Goal: Transaction & Acquisition: Purchase product/service

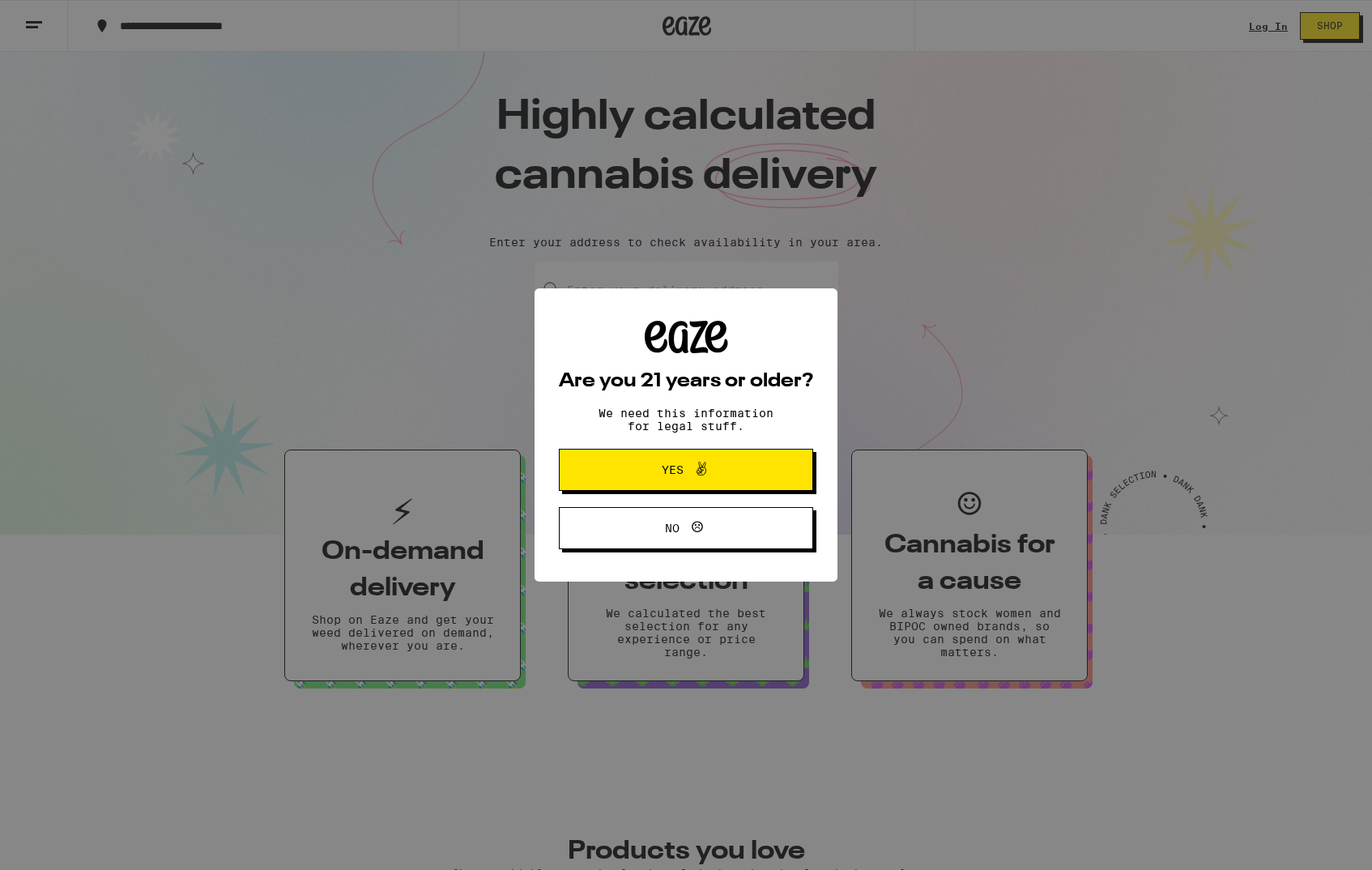
click at [793, 468] on button "Yes" at bounding box center [686, 470] width 254 height 42
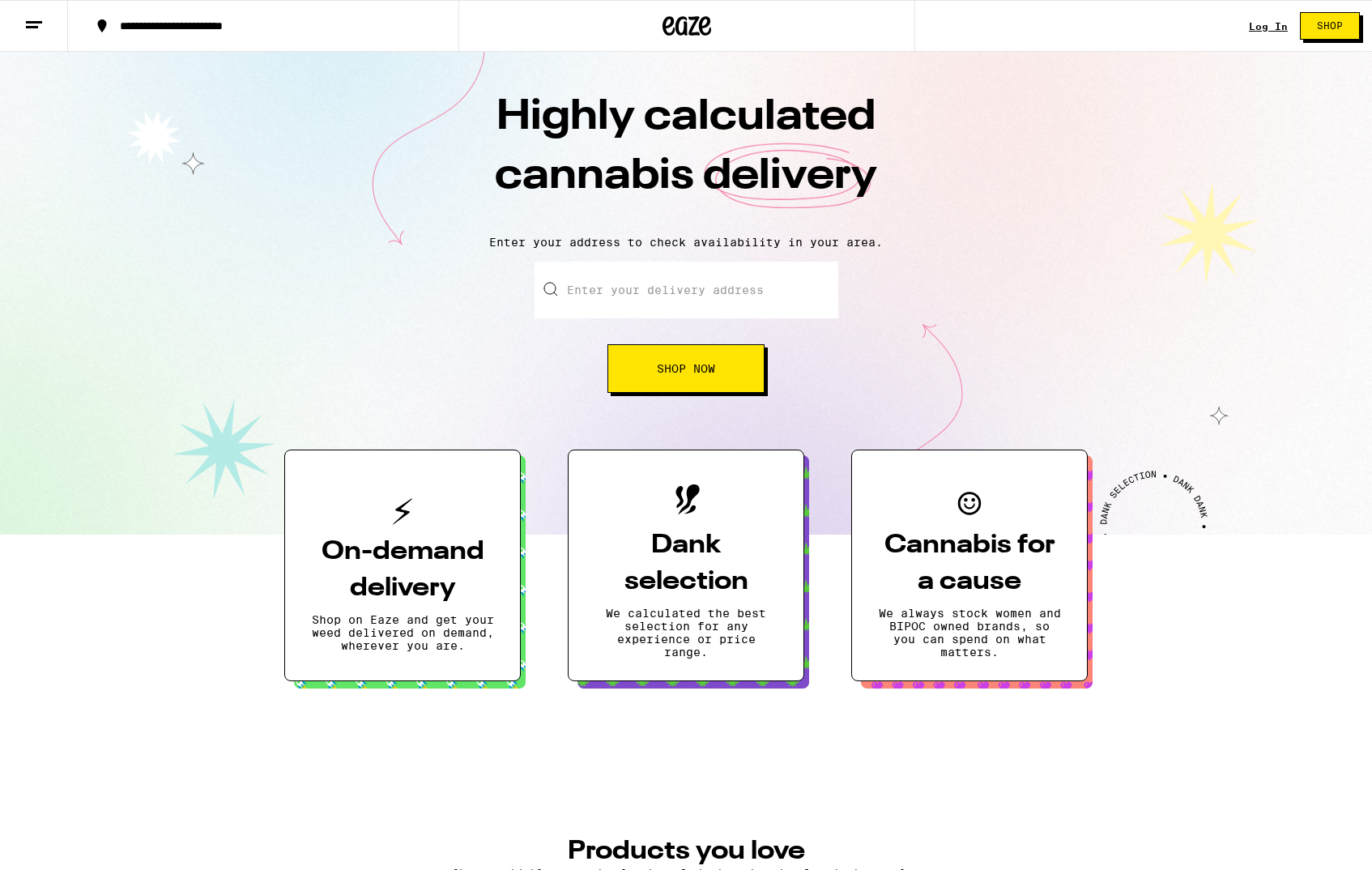
click at [739, 276] on input "Enter your delivery address" at bounding box center [686, 290] width 304 height 57
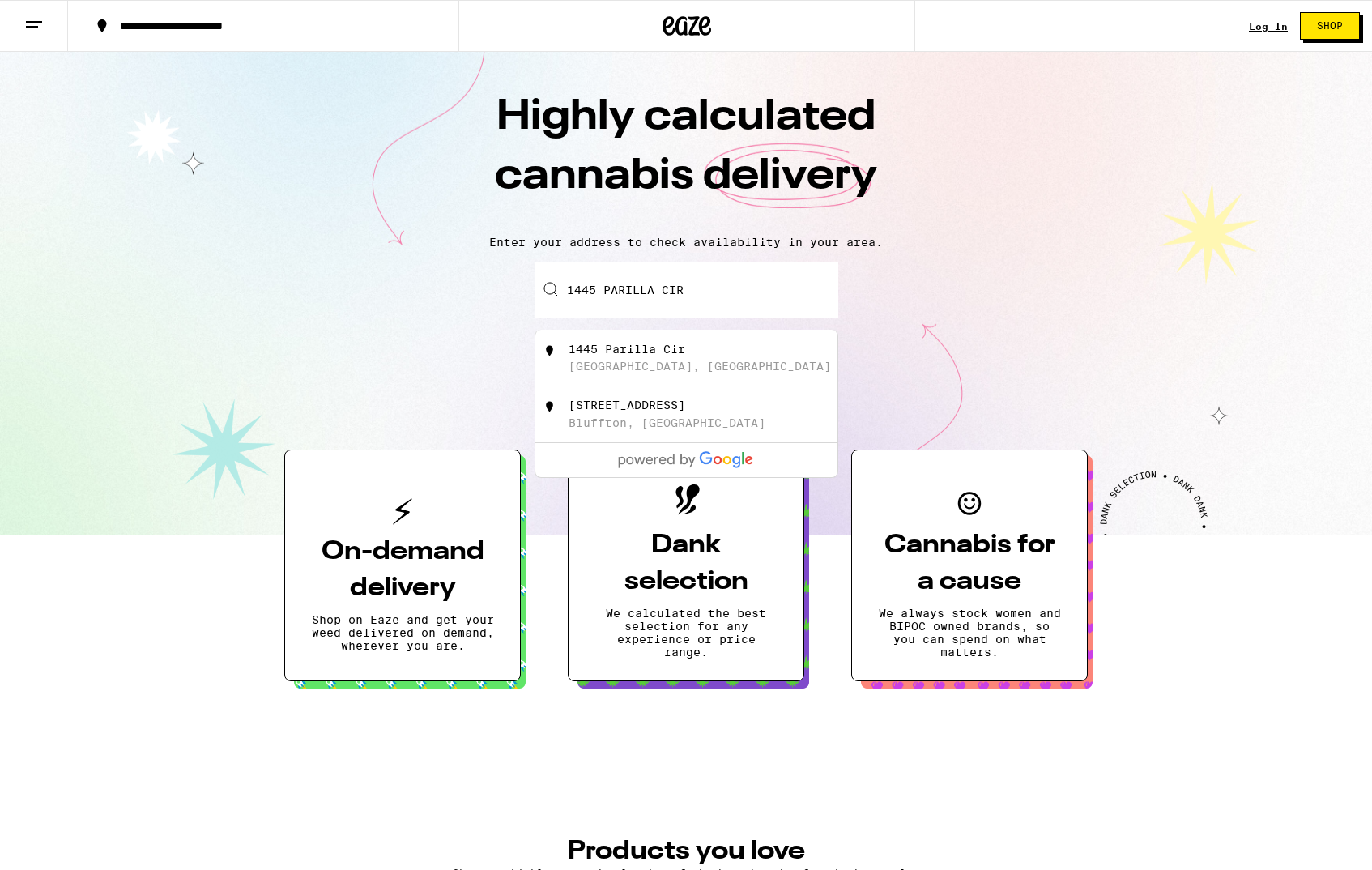
click at [694, 366] on div "[STREET_ADDRESS]" at bounding box center [713, 358] width 289 height 31
type input "[STREET_ADDRESS]"
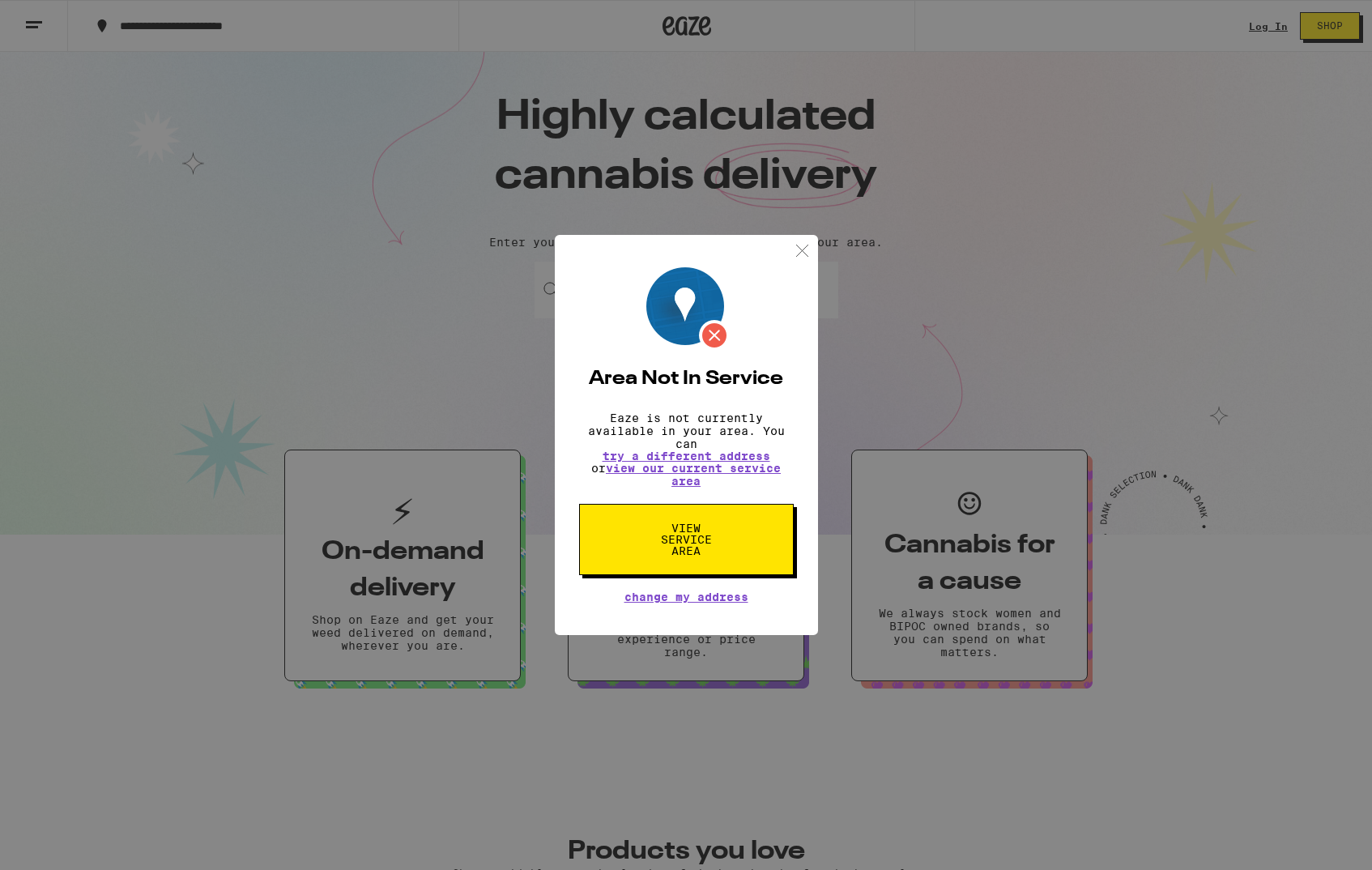
click at [694, 545] on span "View Service Area" at bounding box center [686, 540] width 83 height 34
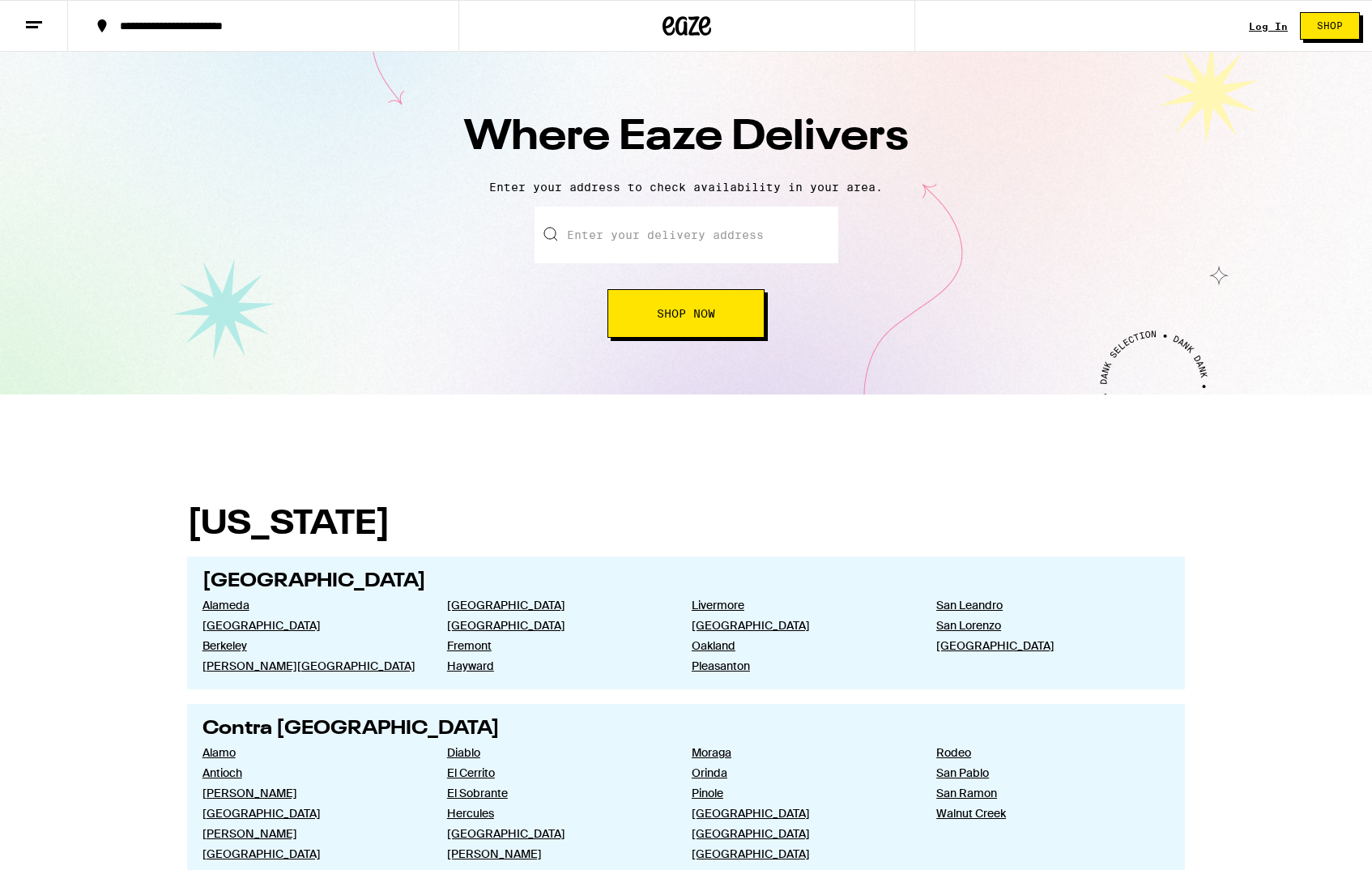
click at [930, 186] on p "Enter your address to check availability in your area." at bounding box center [686, 187] width 1339 height 13
click at [49, 24] on button at bounding box center [34, 26] width 68 height 51
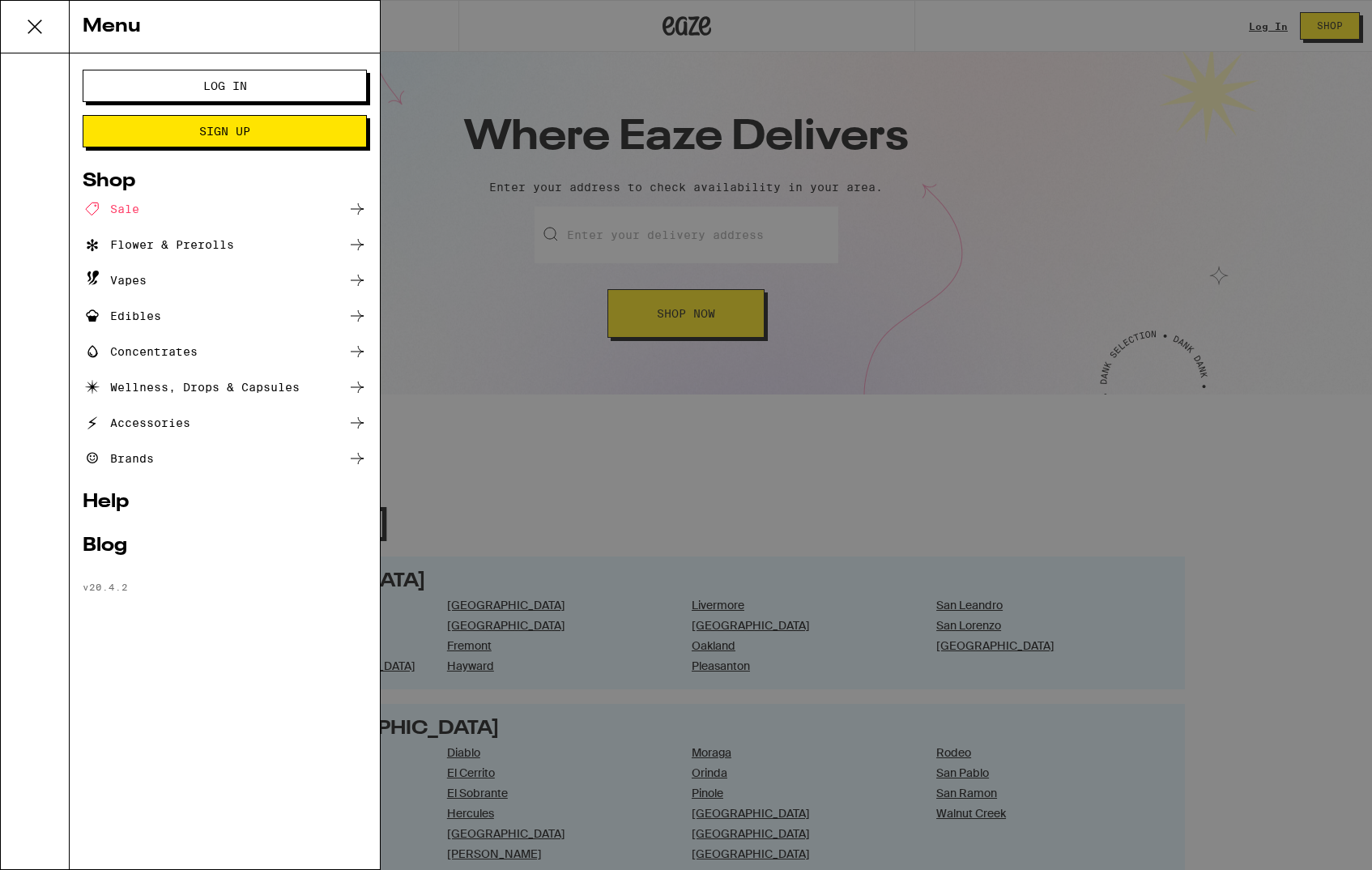
click at [899, 471] on div "Menu Log In Sign Up Shop Sale Flower & Prerolls Vapes Edibles Concentrates Well…" at bounding box center [686, 435] width 1372 height 870
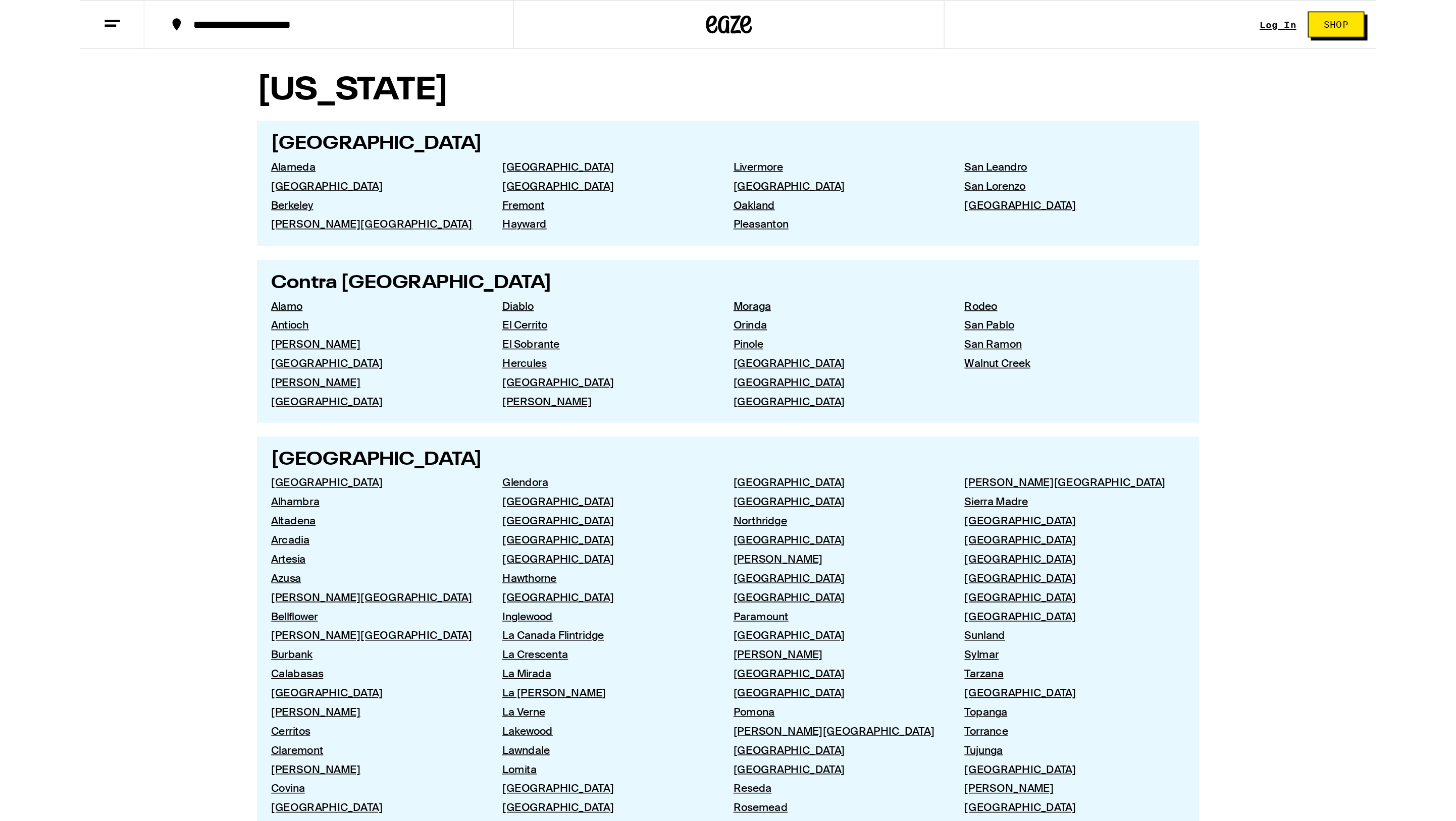
scroll to position [282, 0]
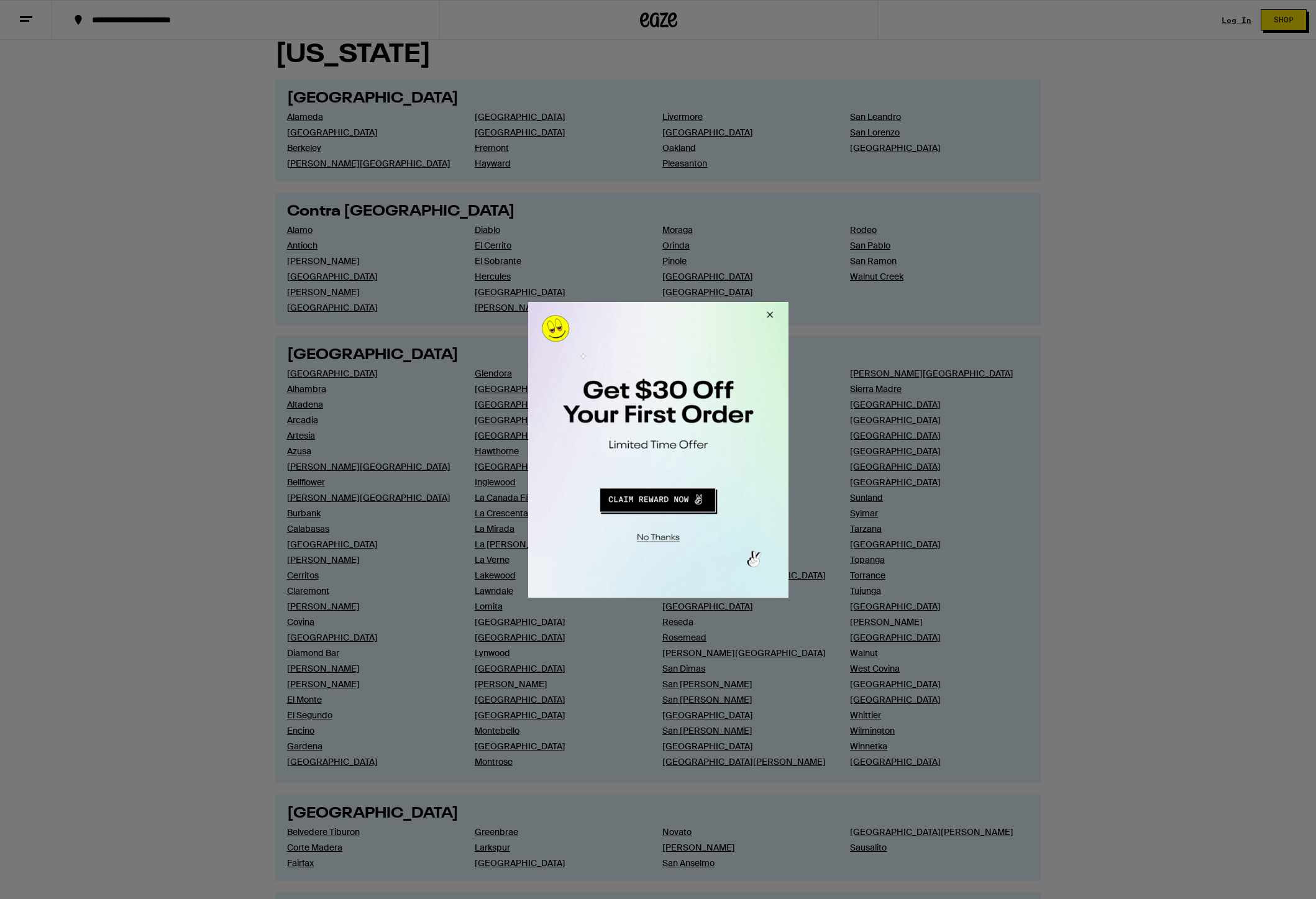
drag, startPoint x: 104, startPoint y: 843, endPoint x: 113, endPoint y: 845, distance: 9.2
click at [110, 667] on div at bounding box center [658, 450] width 1316 height 899
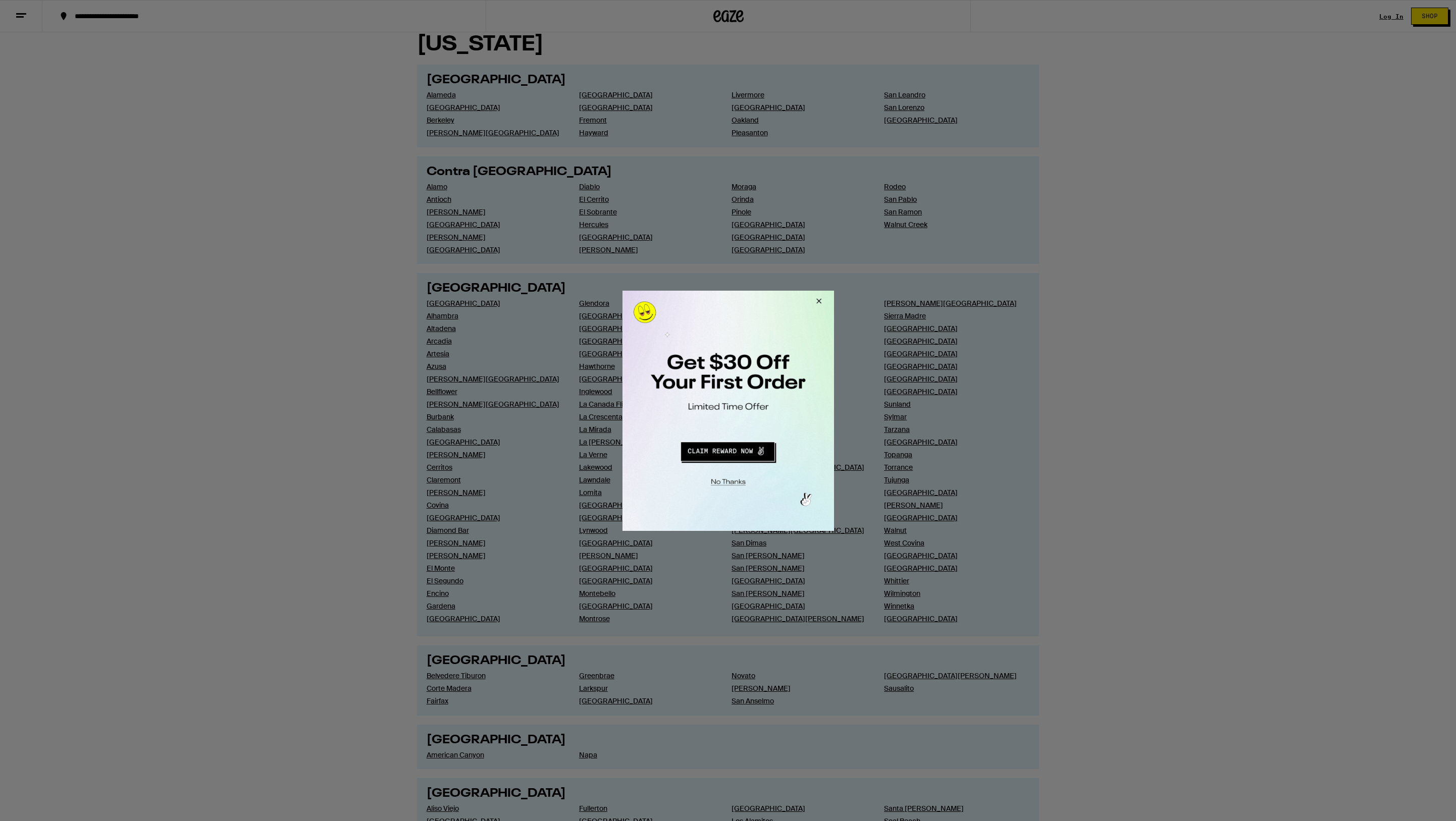
click at [730, 482] on button "Close Modal" at bounding box center [726, 480] width 206 height 16
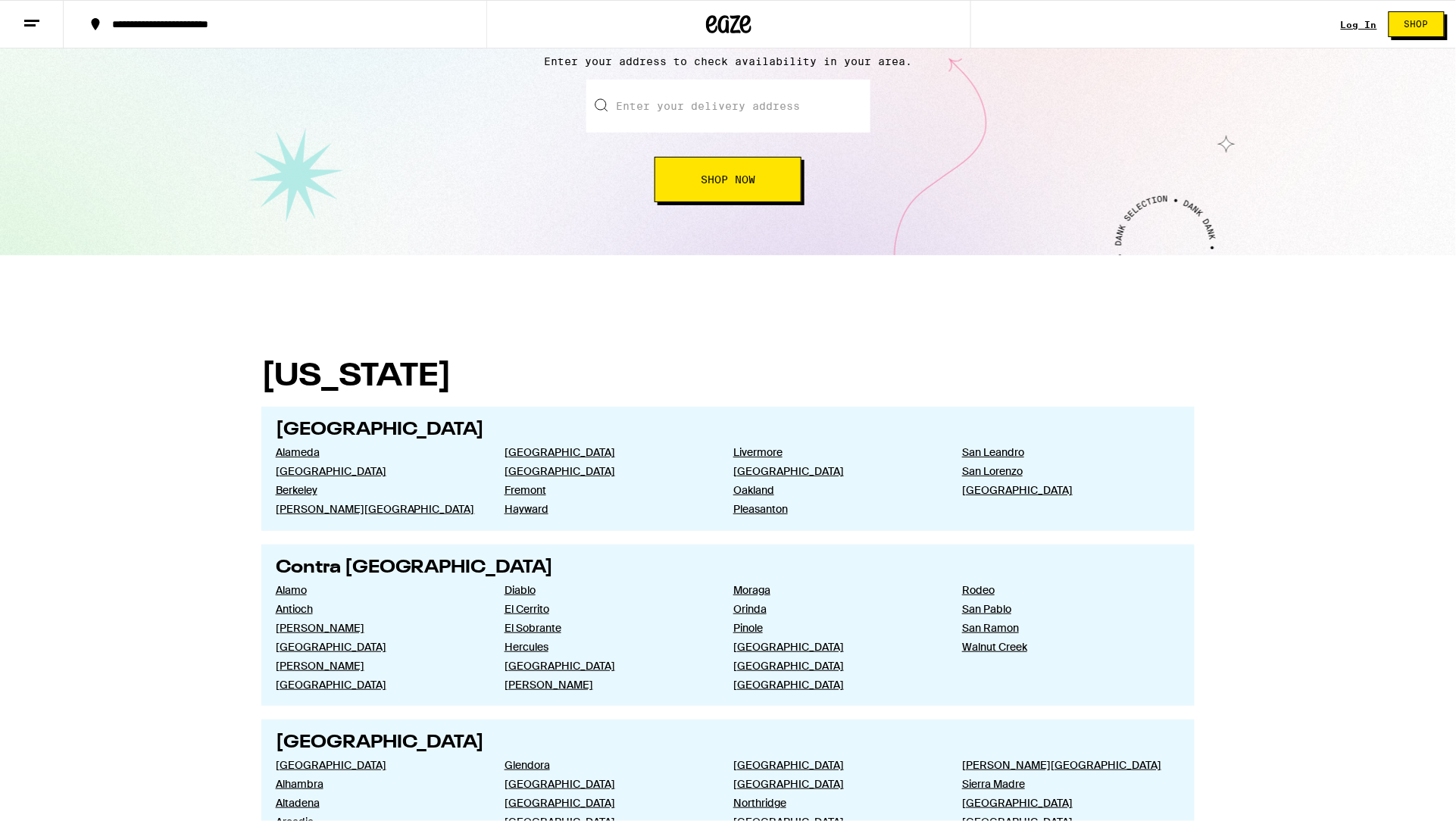
scroll to position [0, 0]
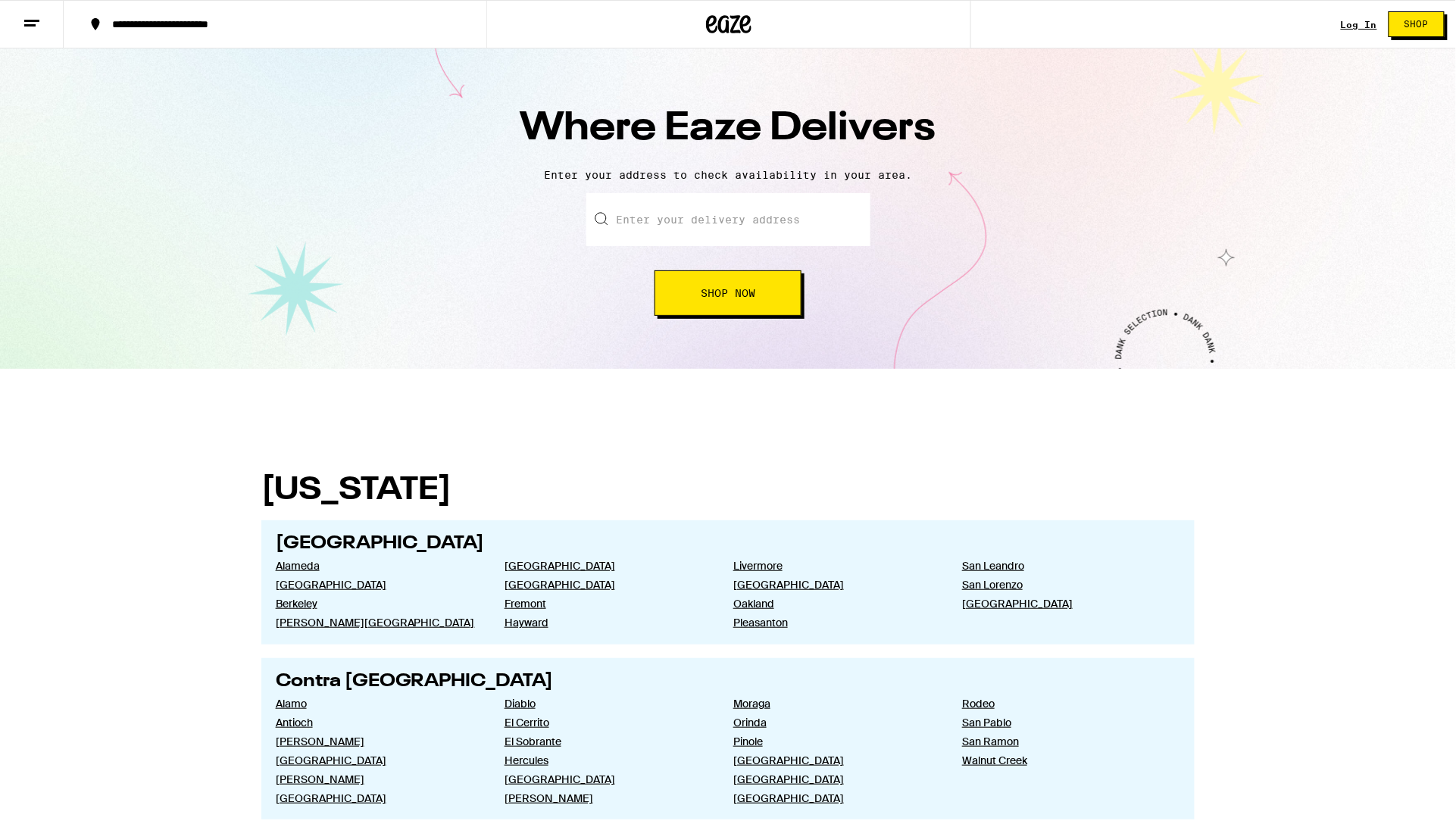
click at [720, 299] on span "Shop Now" at bounding box center [728, 293] width 54 height 11
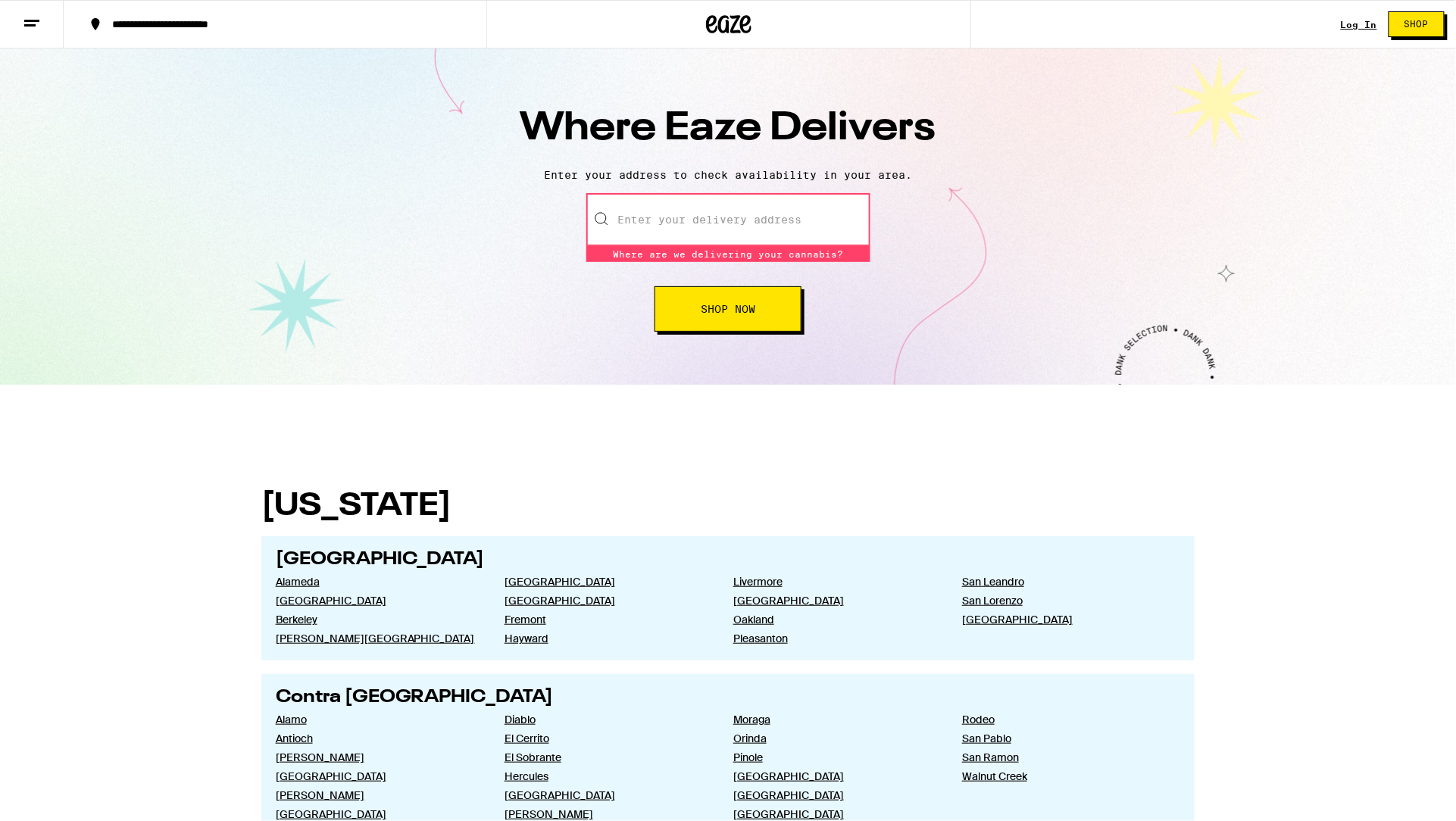
click at [690, 216] on input "text" at bounding box center [728, 220] width 284 height 53
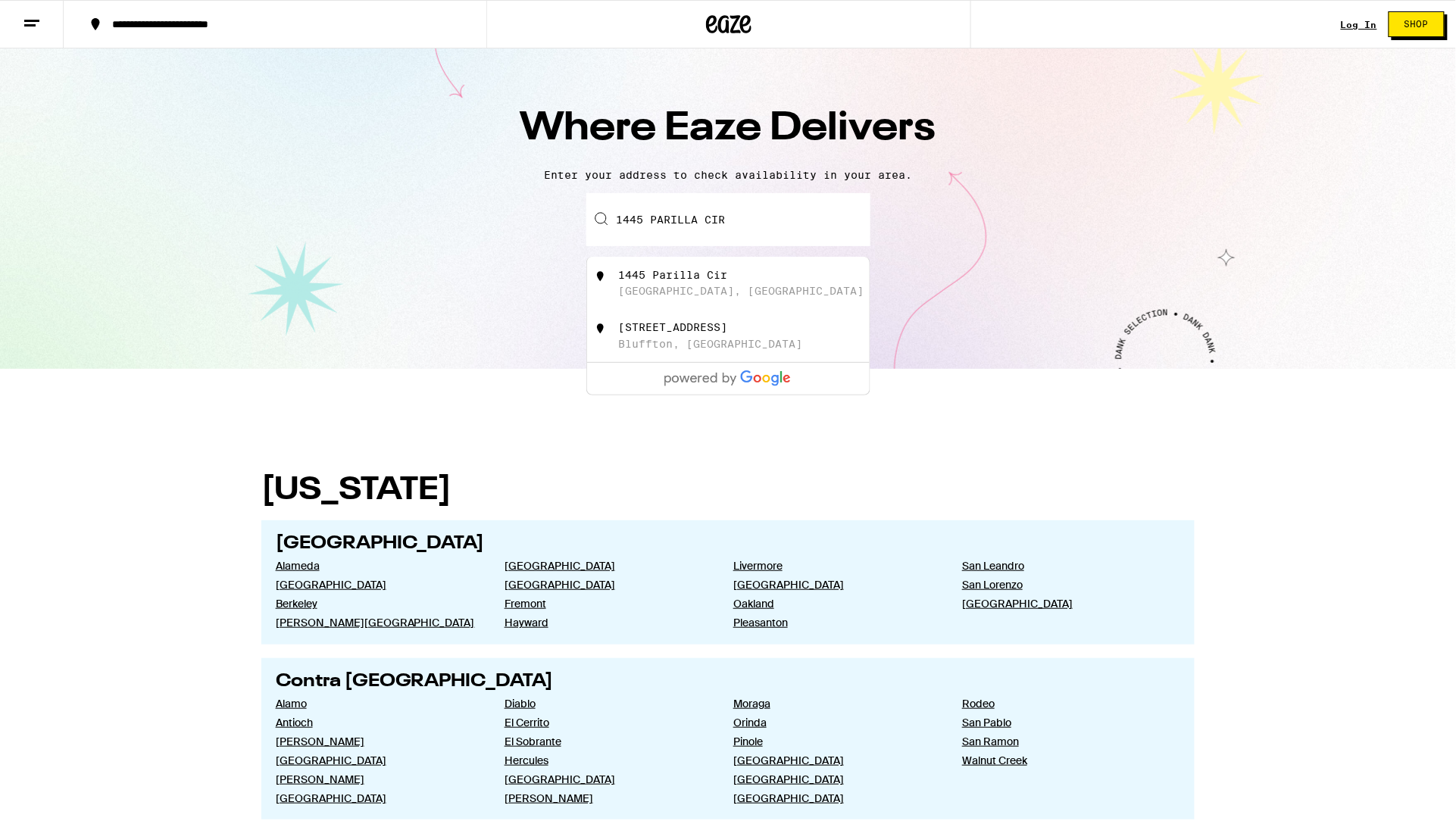
click at [745, 272] on div "[STREET_ADDRESS]" at bounding box center [753, 283] width 271 height 29
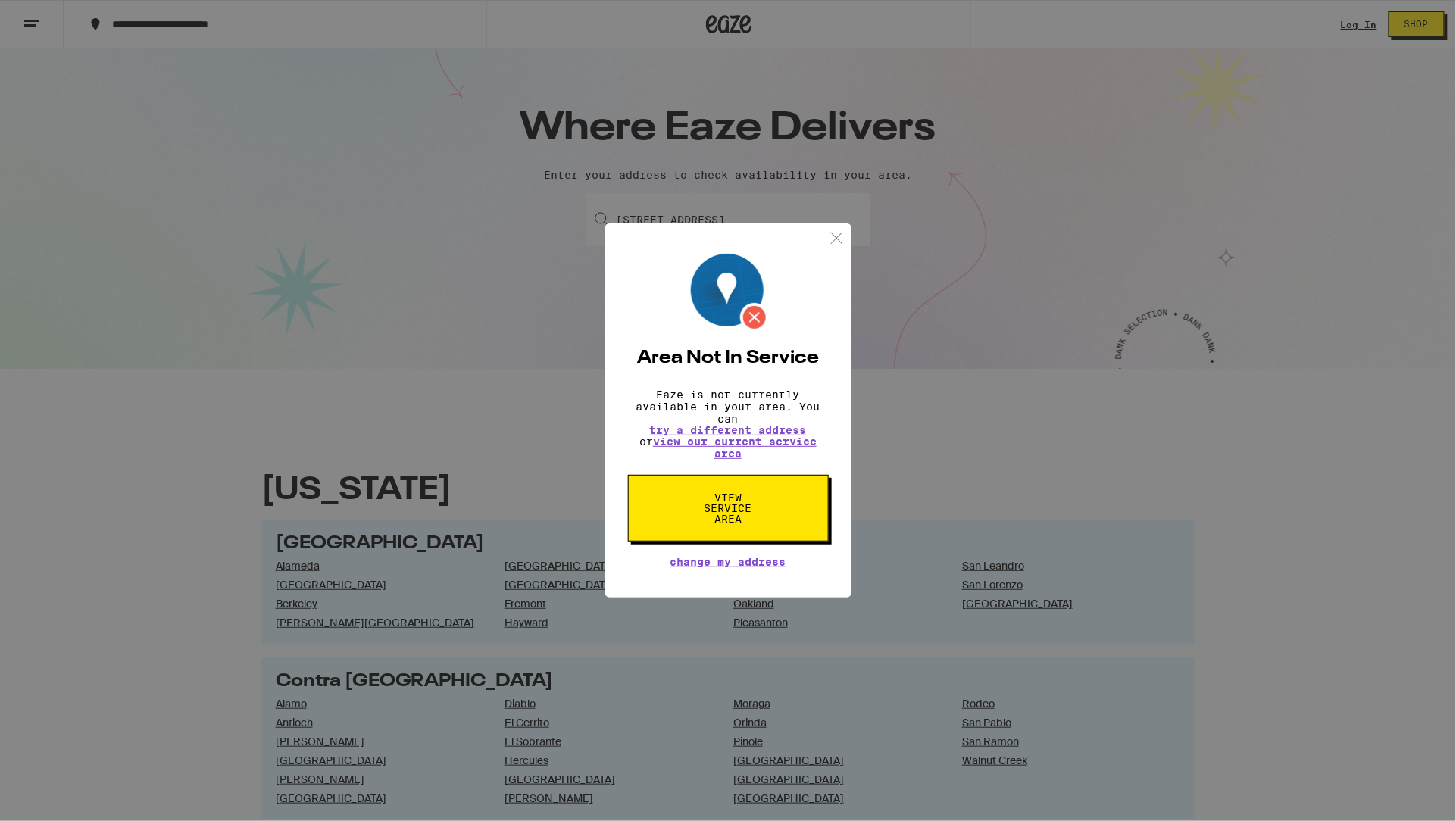
click at [731, 517] on span "View Service Area" at bounding box center [728, 509] width 78 height 32
click at [829, 232] on img at bounding box center [836, 238] width 19 height 19
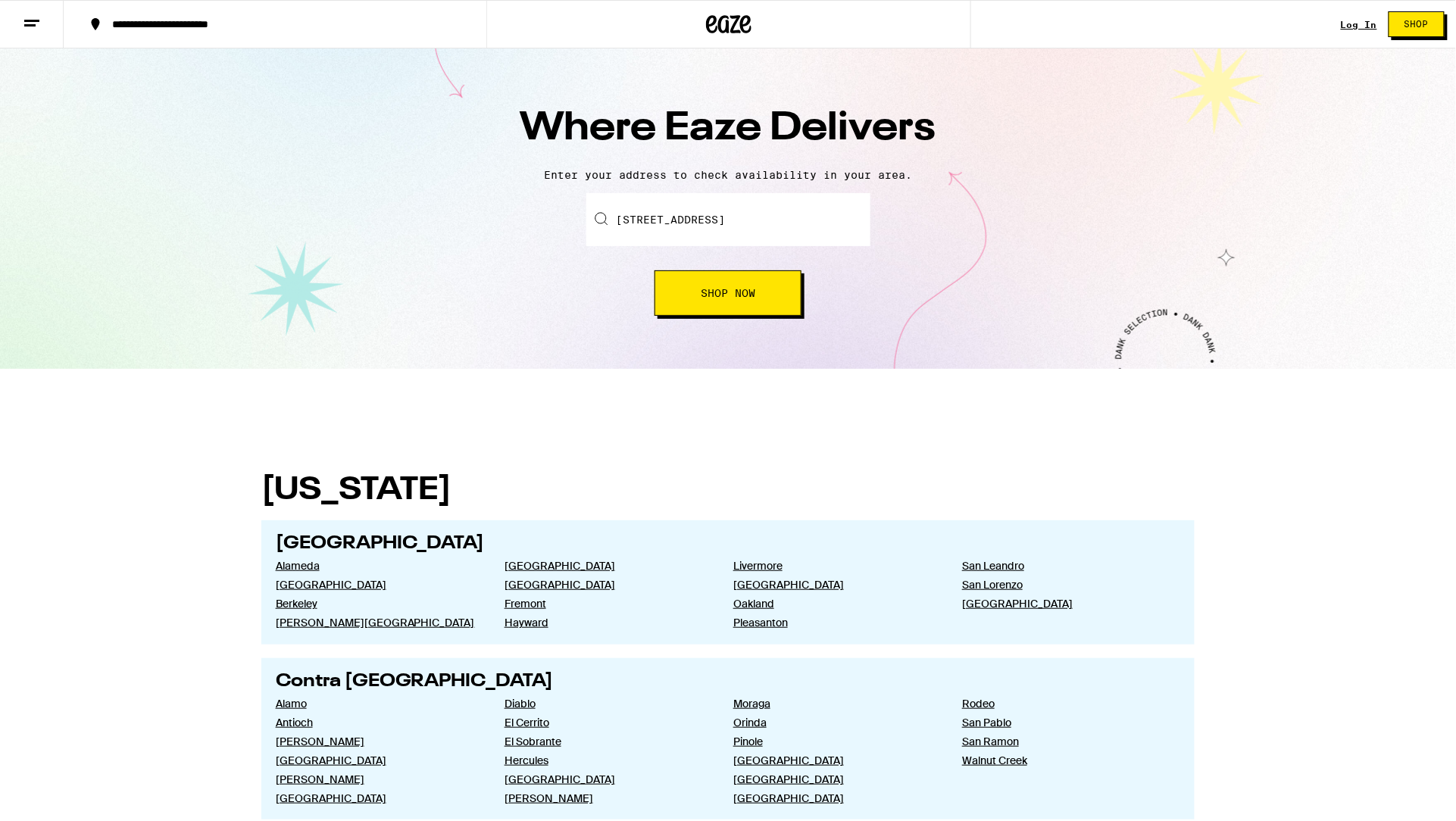
click at [784, 232] on input "[STREET_ADDRESS]" at bounding box center [728, 220] width 284 height 53
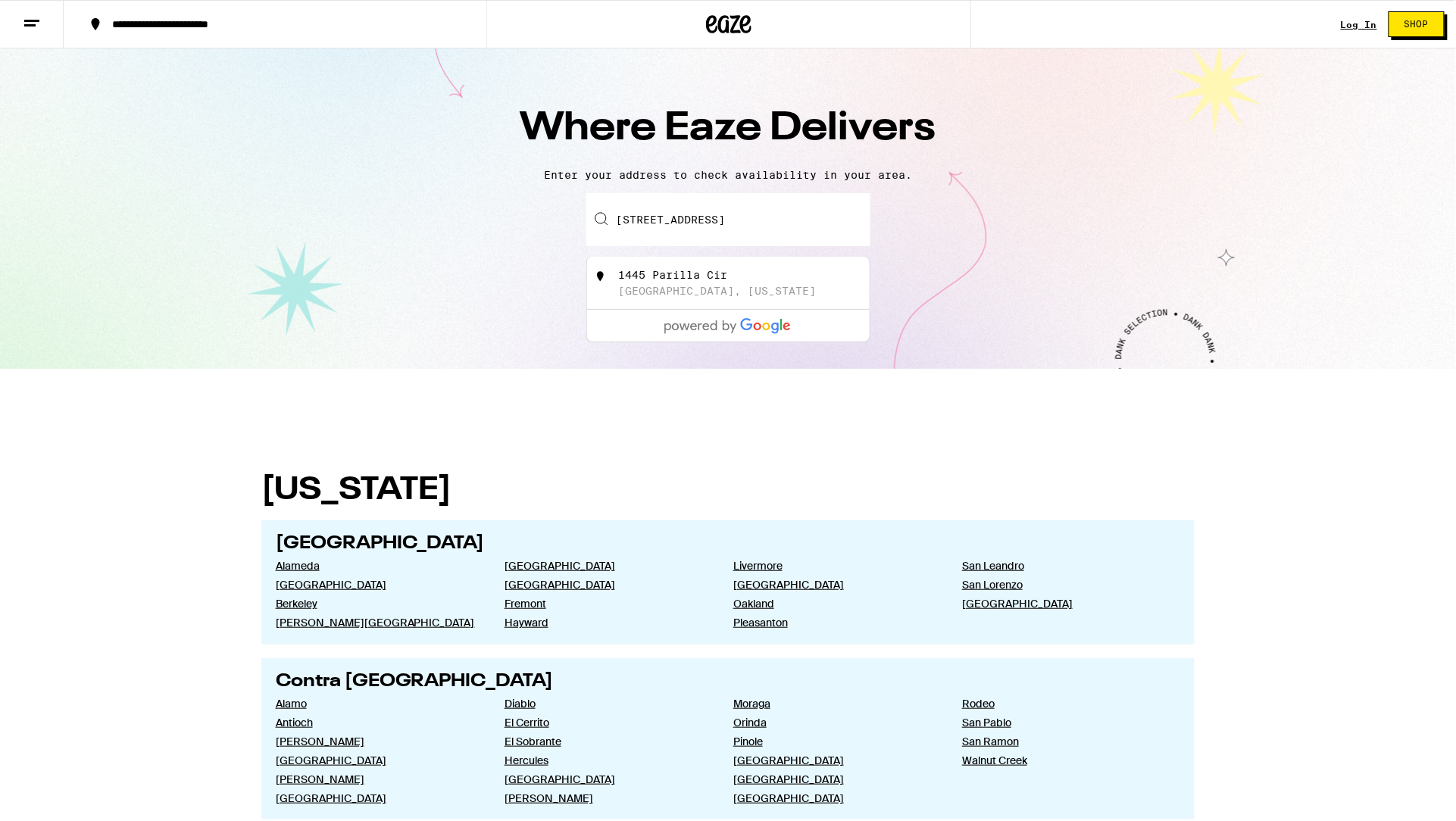
click at [831, 209] on input "[STREET_ADDRESS]" at bounding box center [728, 220] width 284 height 53
click at [854, 231] on input "[STREET_ADDRESS]" at bounding box center [728, 220] width 284 height 53
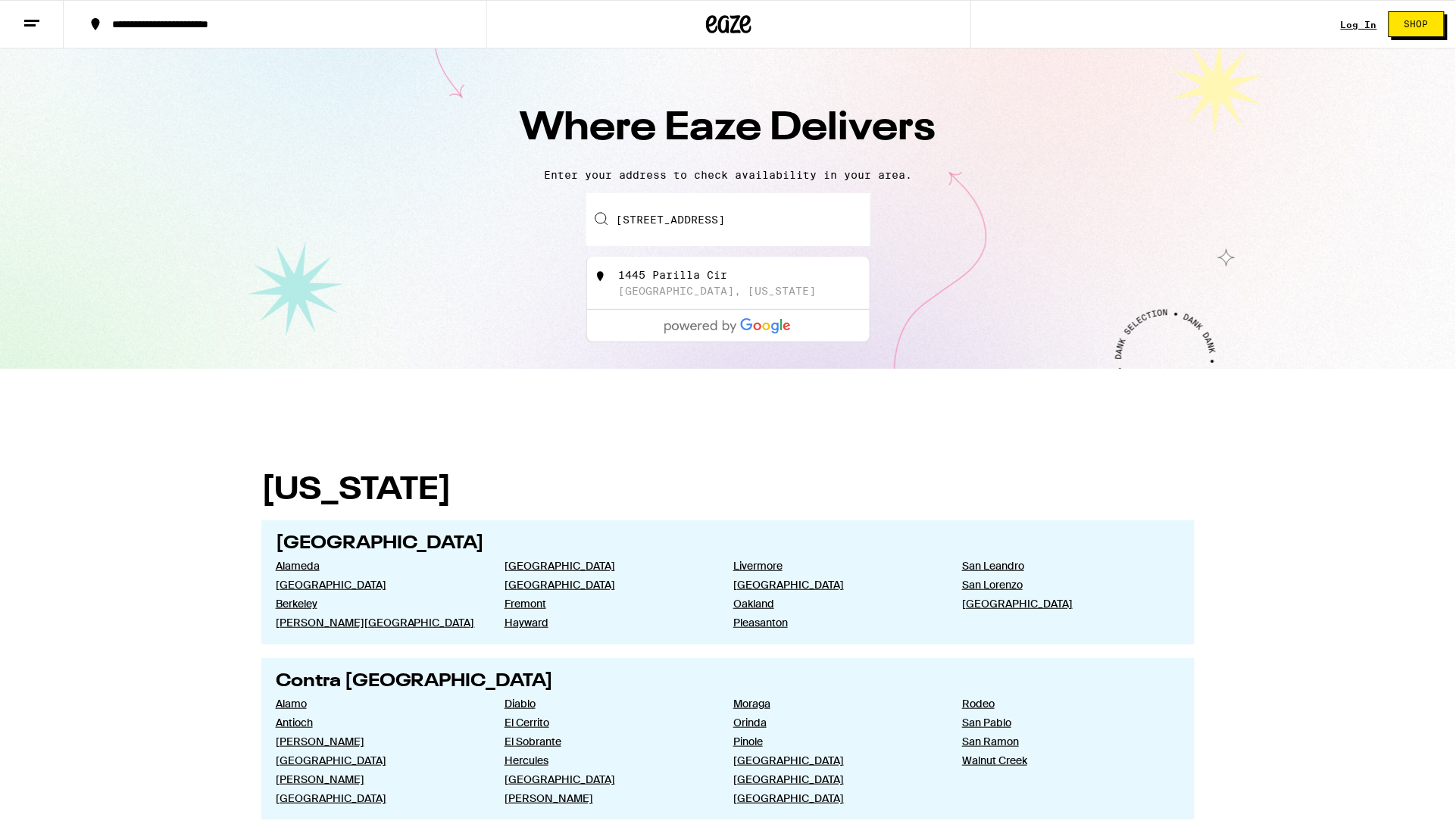
click at [849, 226] on input "[STREET_ADDRESS]" at bounding box center [728, 220] width 284 height 53
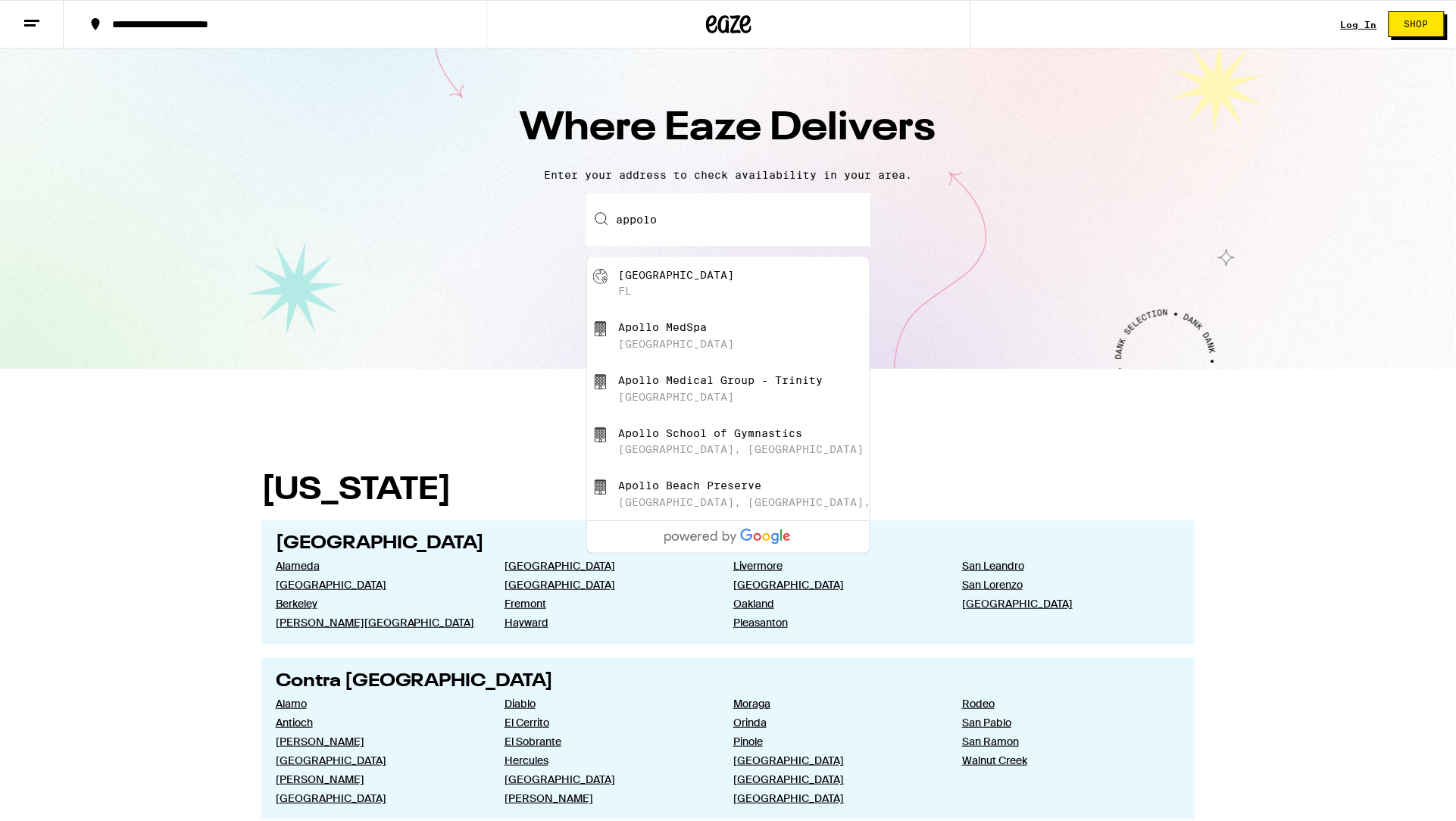
click at [766, 283] on div "[GEOGRAPHIC_DATA] [GEOGRAPHIC_DATA]" at bounding box center [753, 283] width 271 height 29
type input "[GEOGRAPHIC_DATA], [GEOGRAPHIC_DATA]"
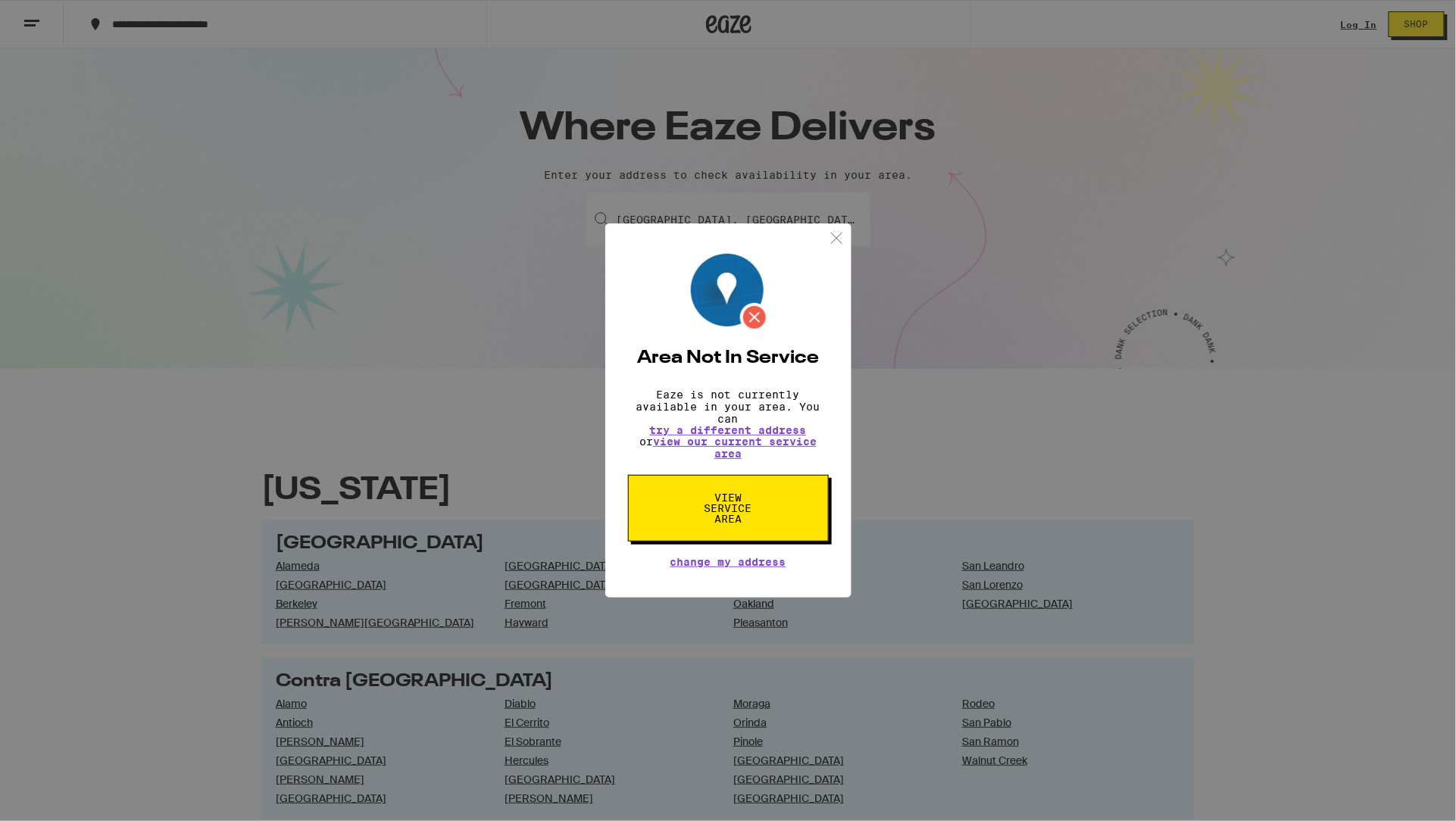
click at [839, 235] on img at bounding box center [836, 238] width 19 height 19
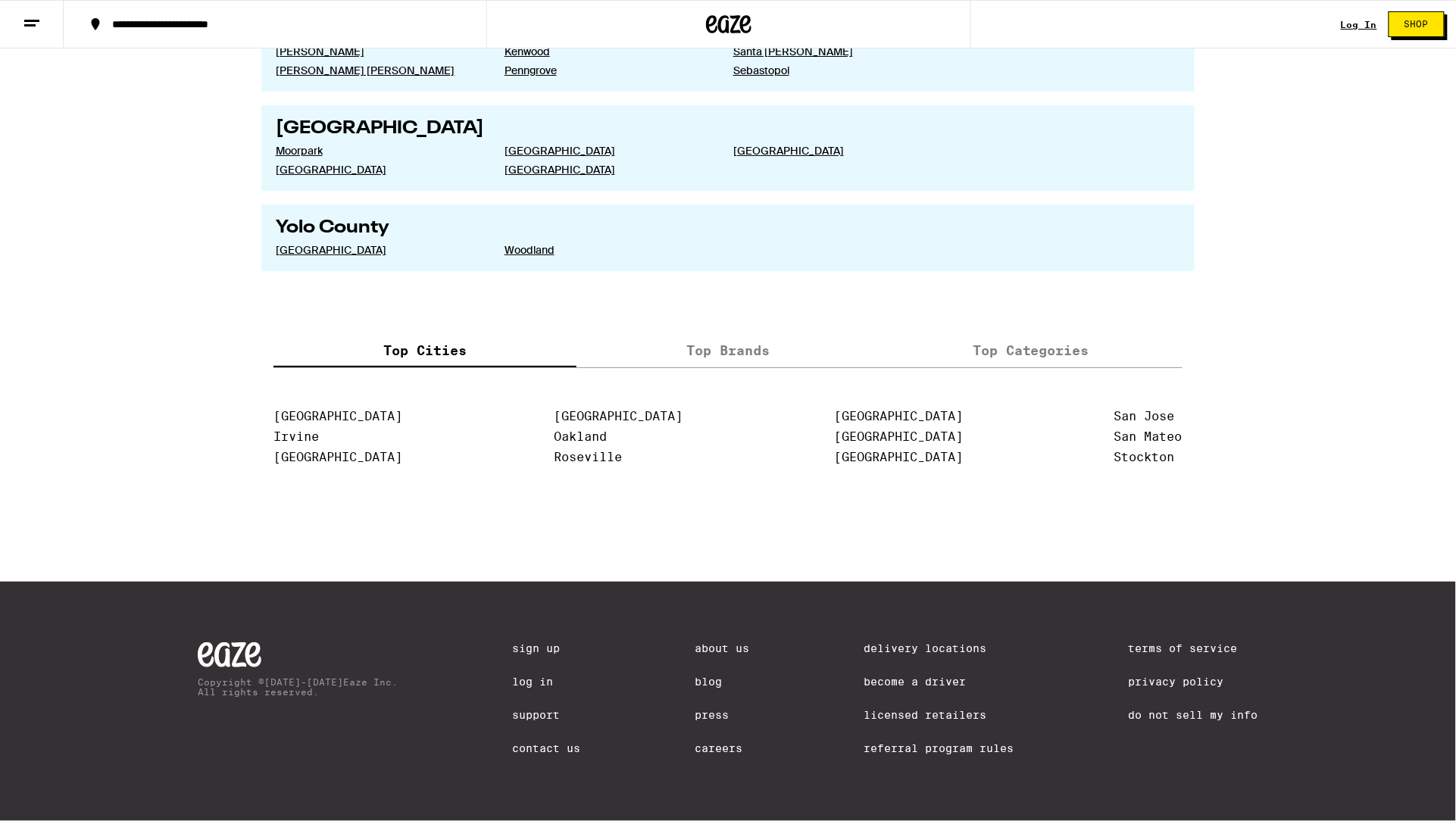
scroll to position [2957, 0]
click at [904, 642] on link "Delivery Locations" at bounding box center [939, 648] width 150 height 12
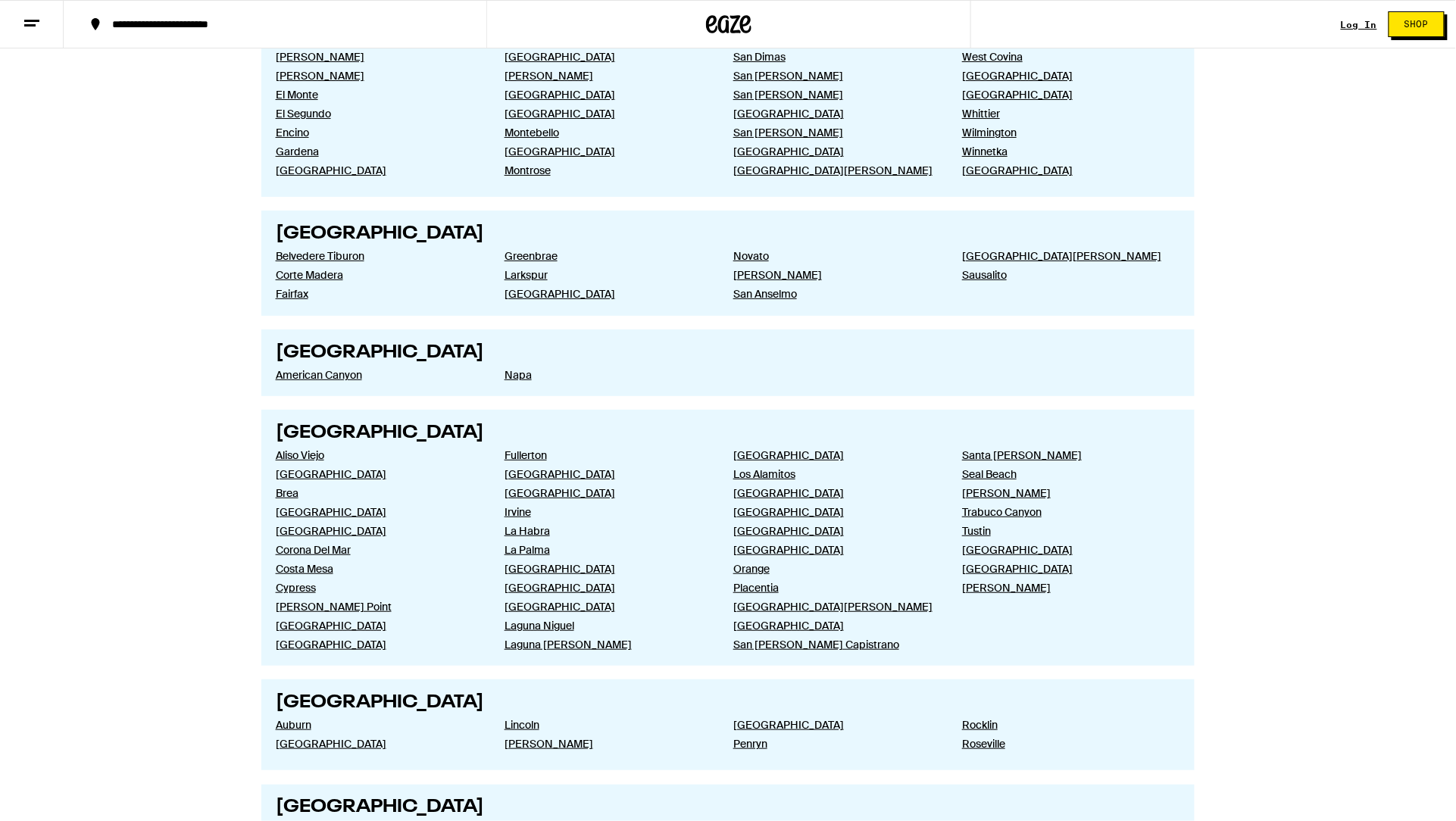
scroll to position [1218, 0]
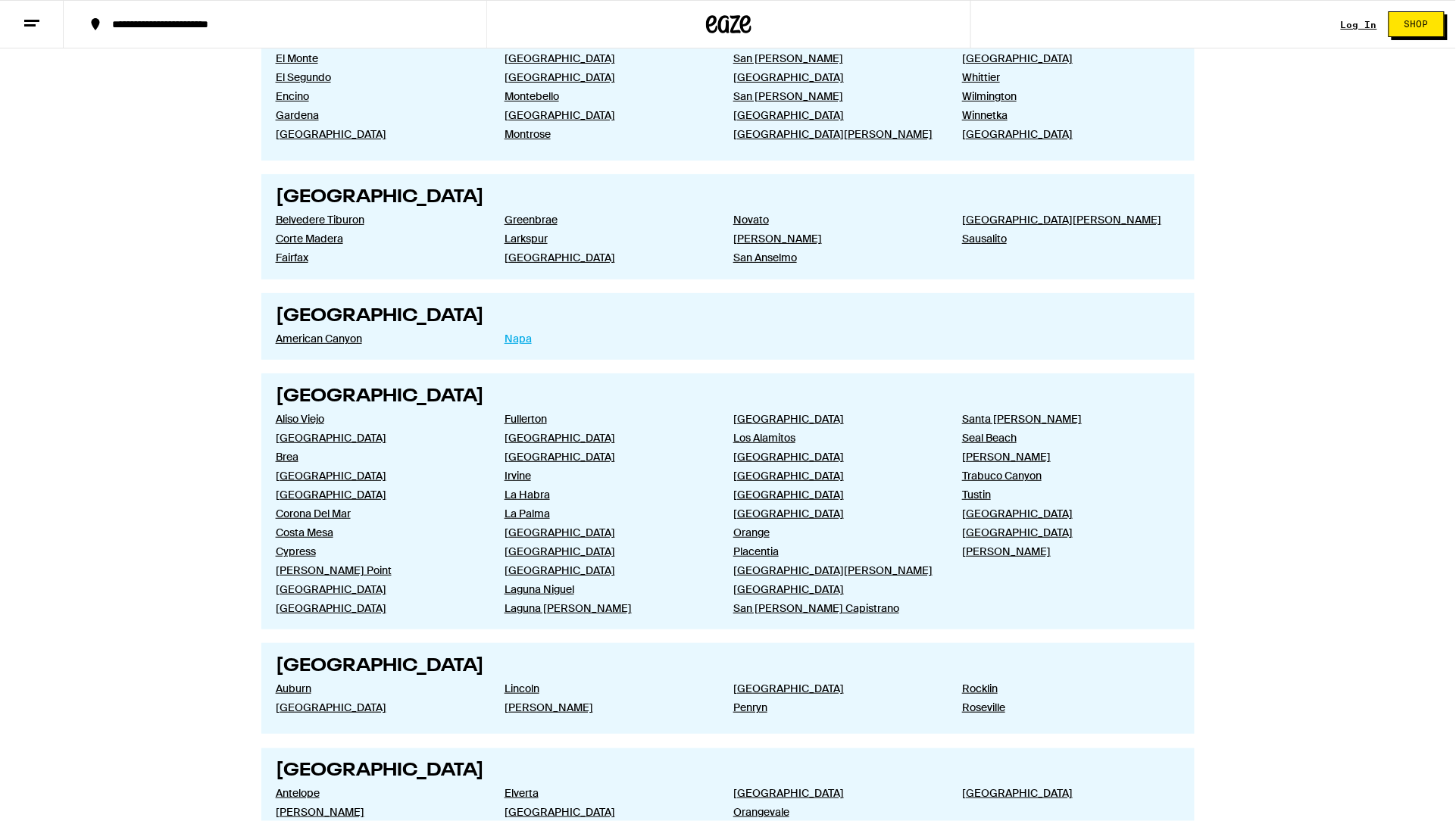
click at [524, 340] on link "Napa" at bounding box center [606, 338] width 204 height 14
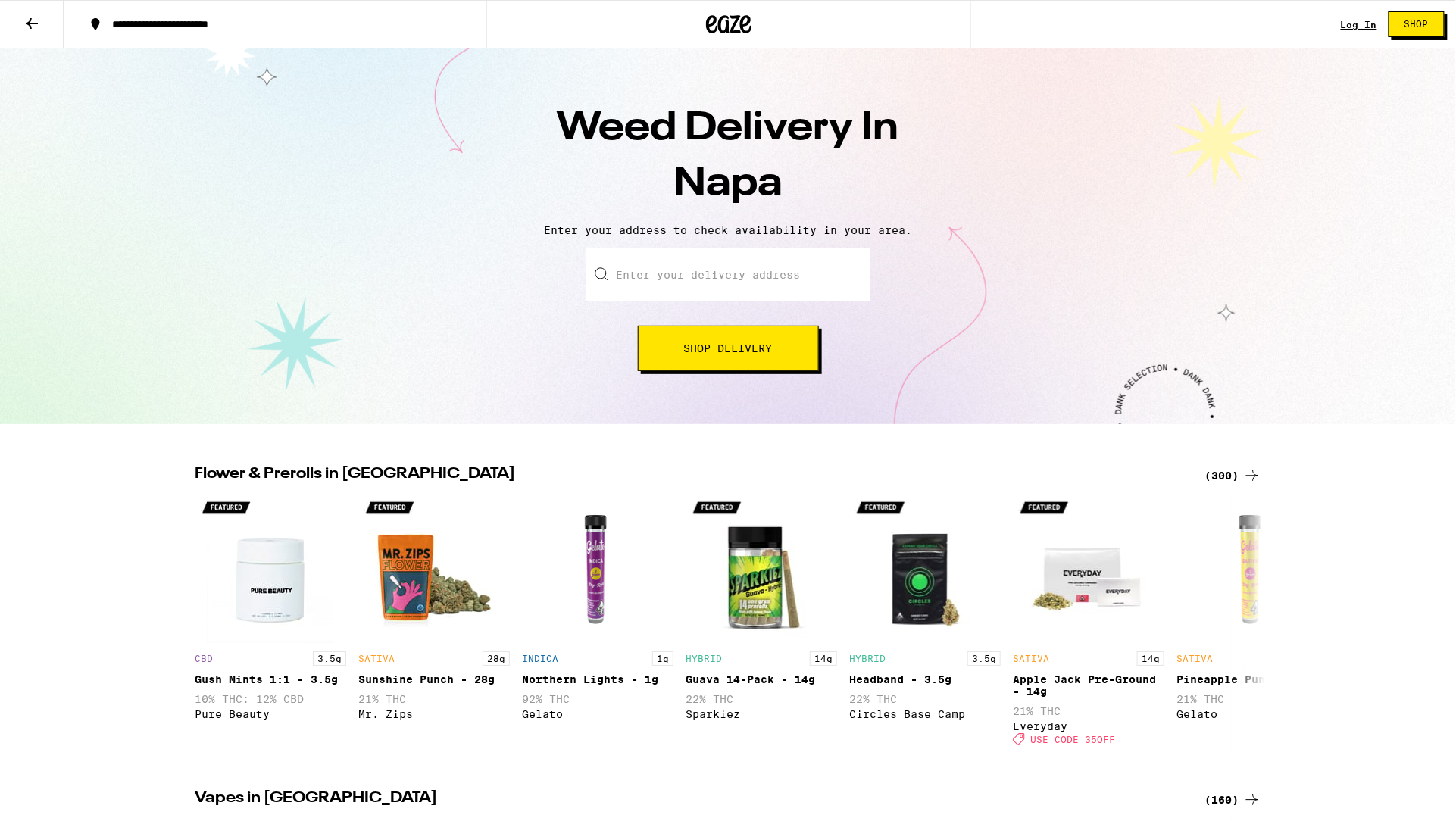
click at [1057, 112] on div "Weed Delivery In Napa Enter your address to check availability in your area. En…" at bounding box center [728, 236] width 1456 height 376
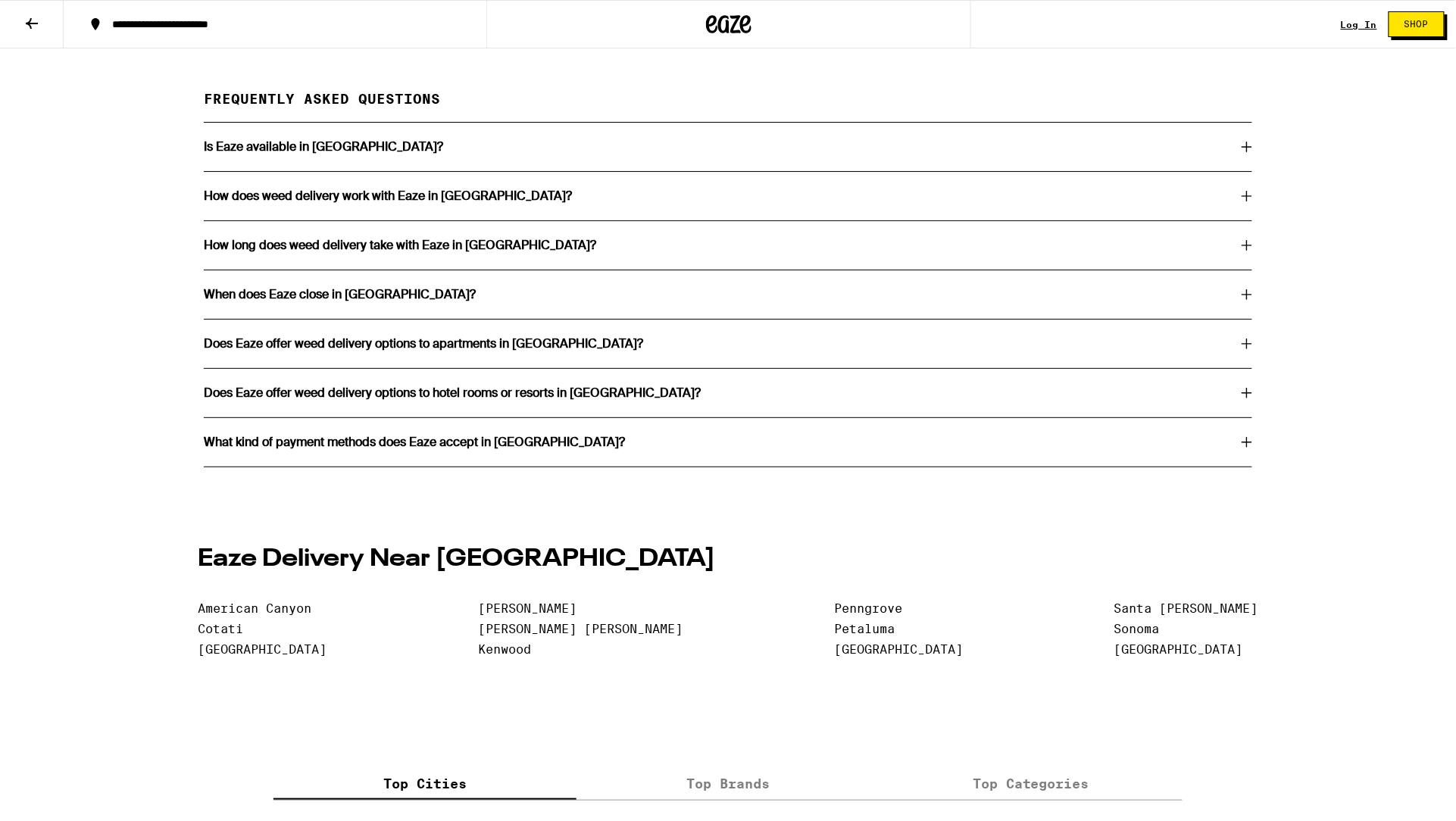
scroll to position [3238, 0]
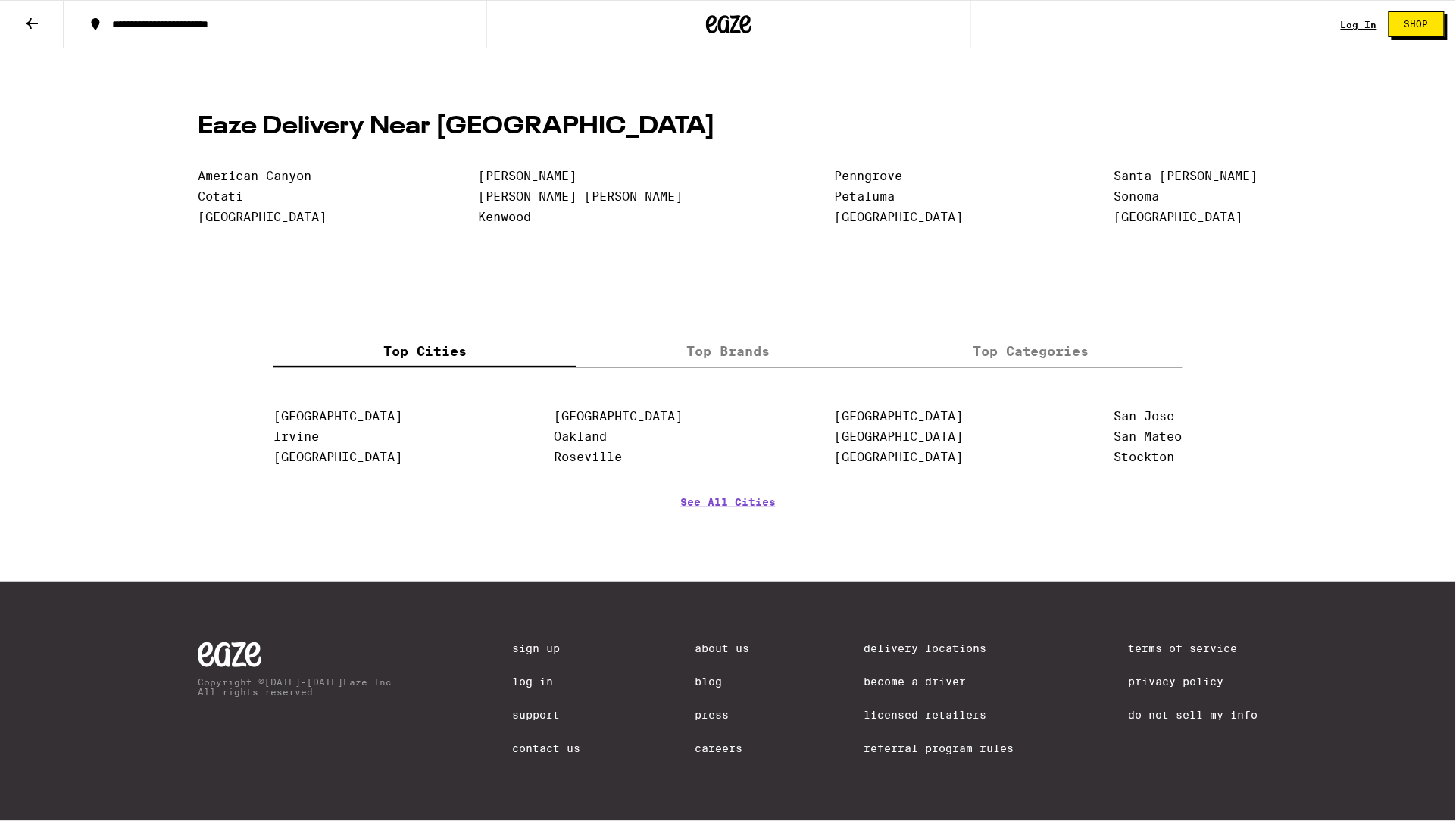
click at [456, 750] on div "Copyright © [DATE]-[DATE] Eaze Inc. All rights reserved. Sign Up Log In Support…" at bounding box center [728, 701] width 1091 height 239
click at [706, 747] on link "Careers" at bounding box center [722, 748] width 54 height 12
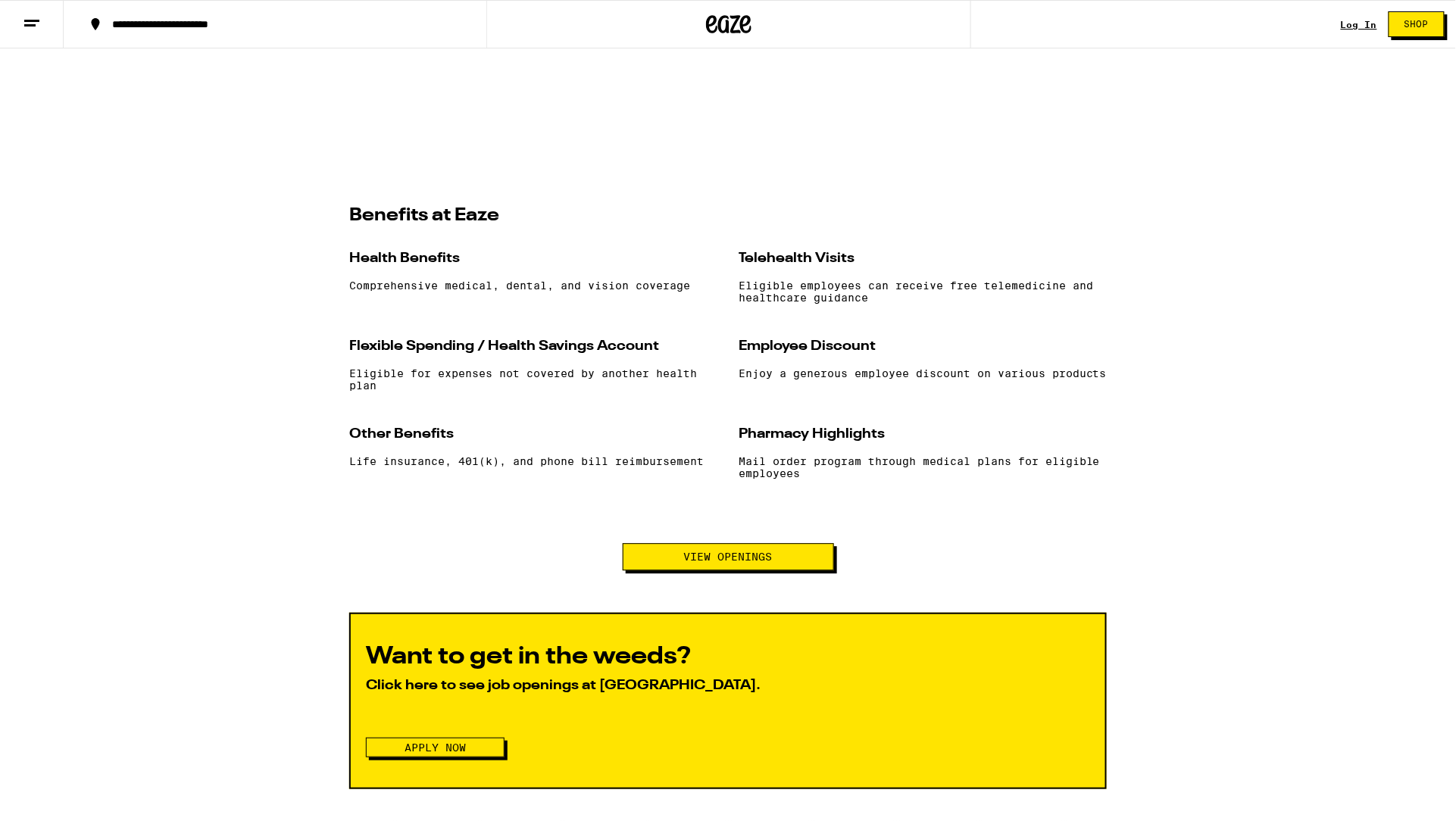
scroll to position [1237, 0]
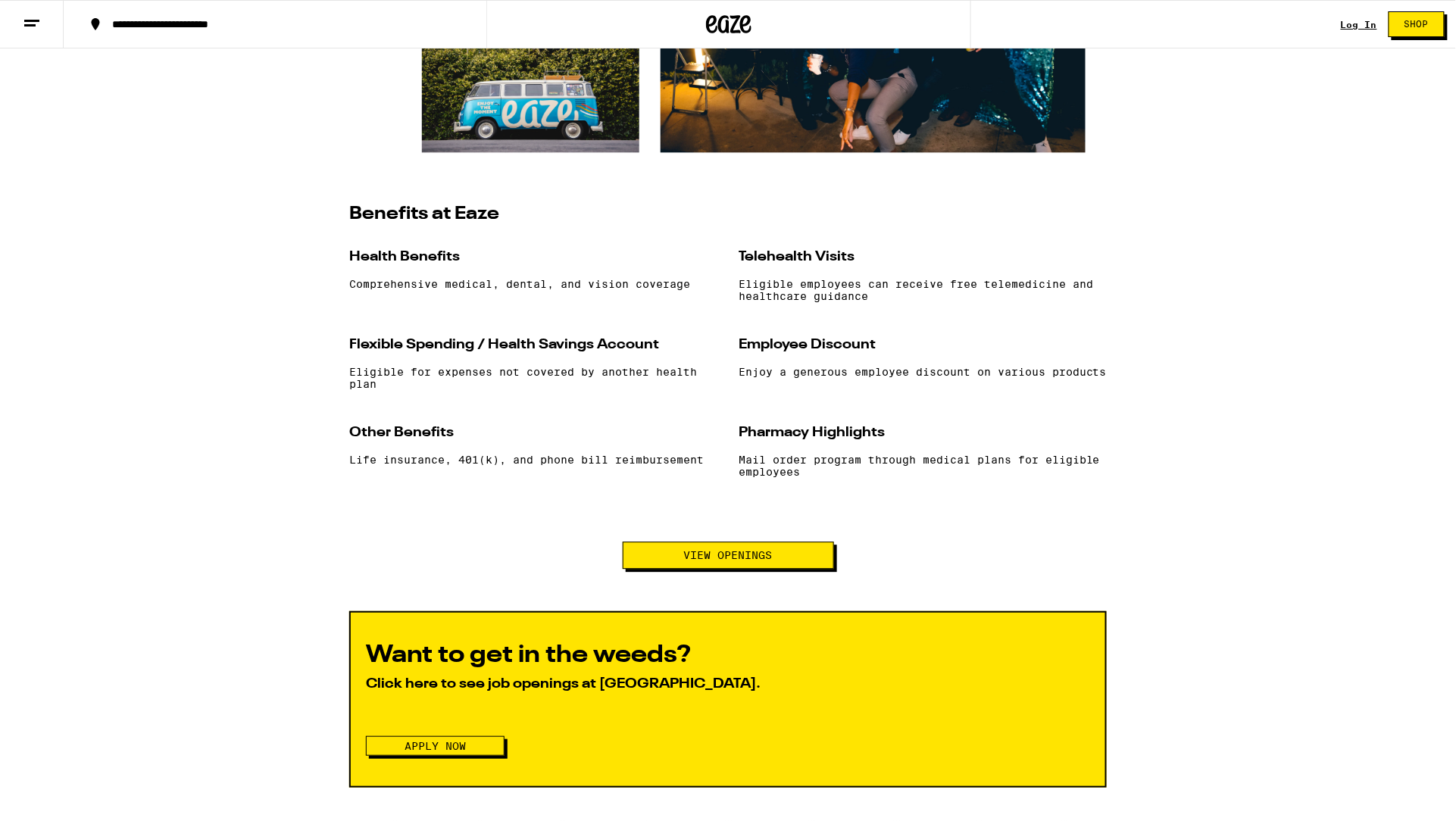
click at [743, 569] on button "View Openings" at bounding box center [728, 556] width 211 height 27
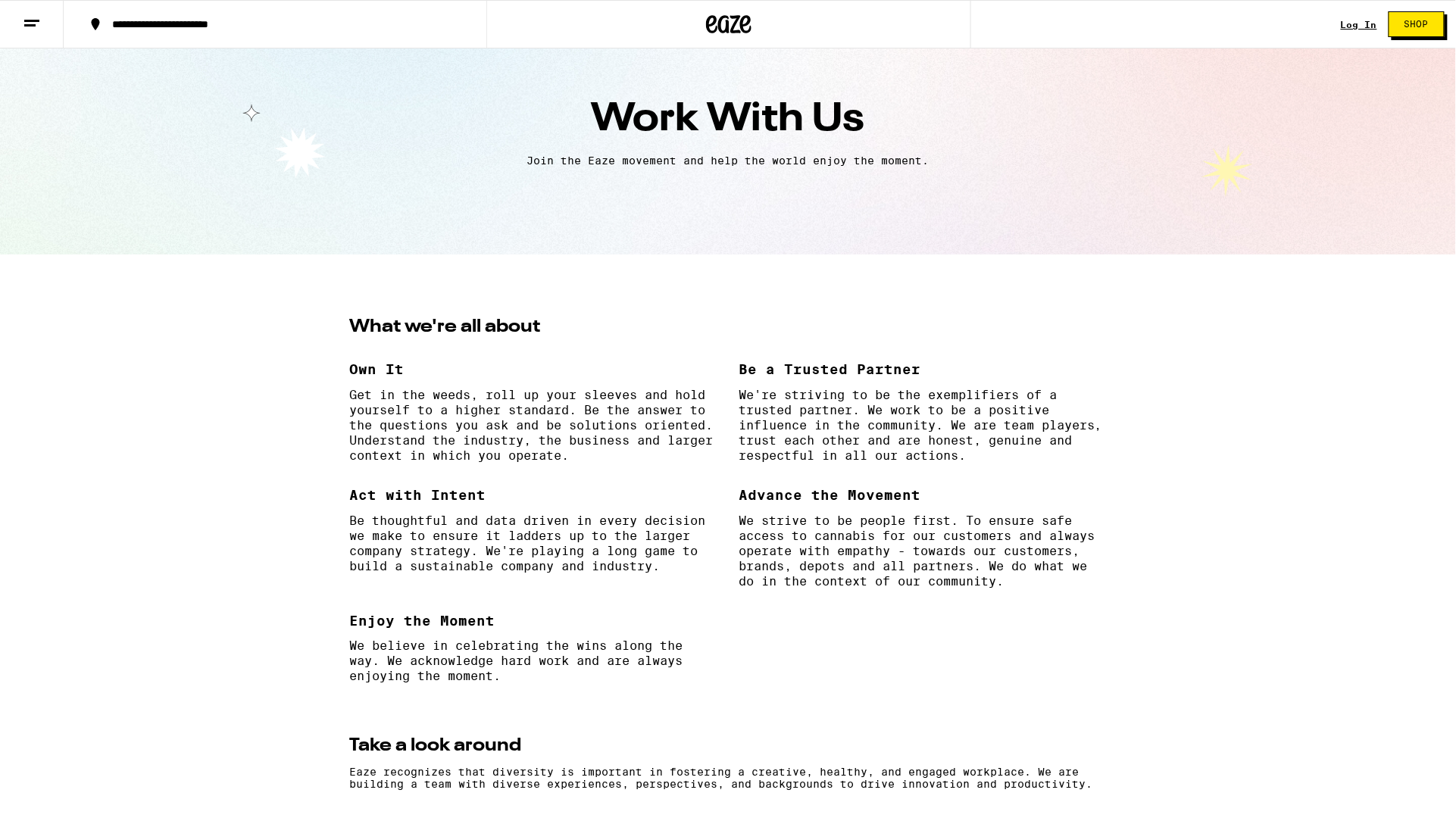
scroll to position [0, 0]
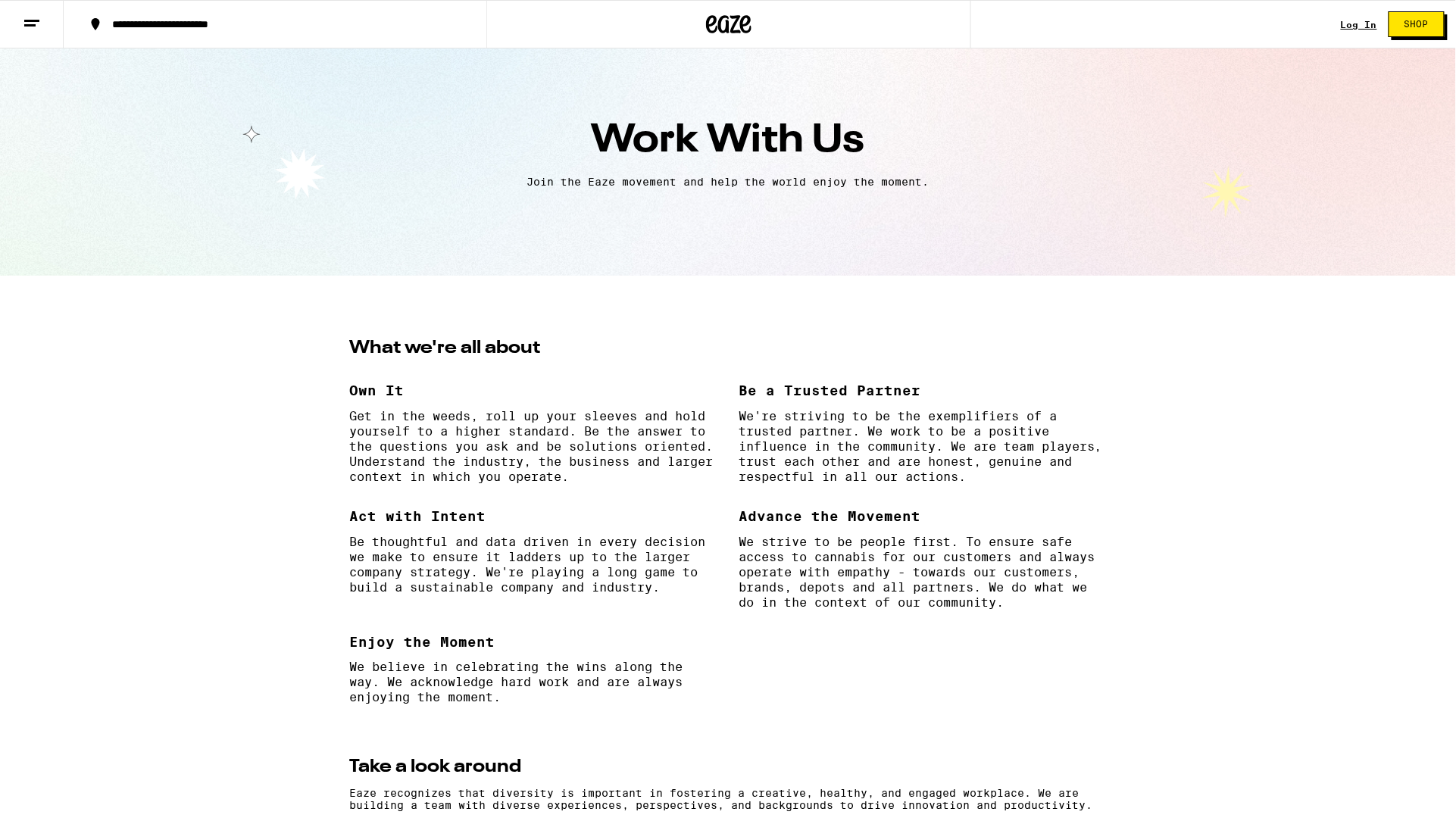
click at [25, 21] on icon at bounding box center [31, 23] width 18 height 18
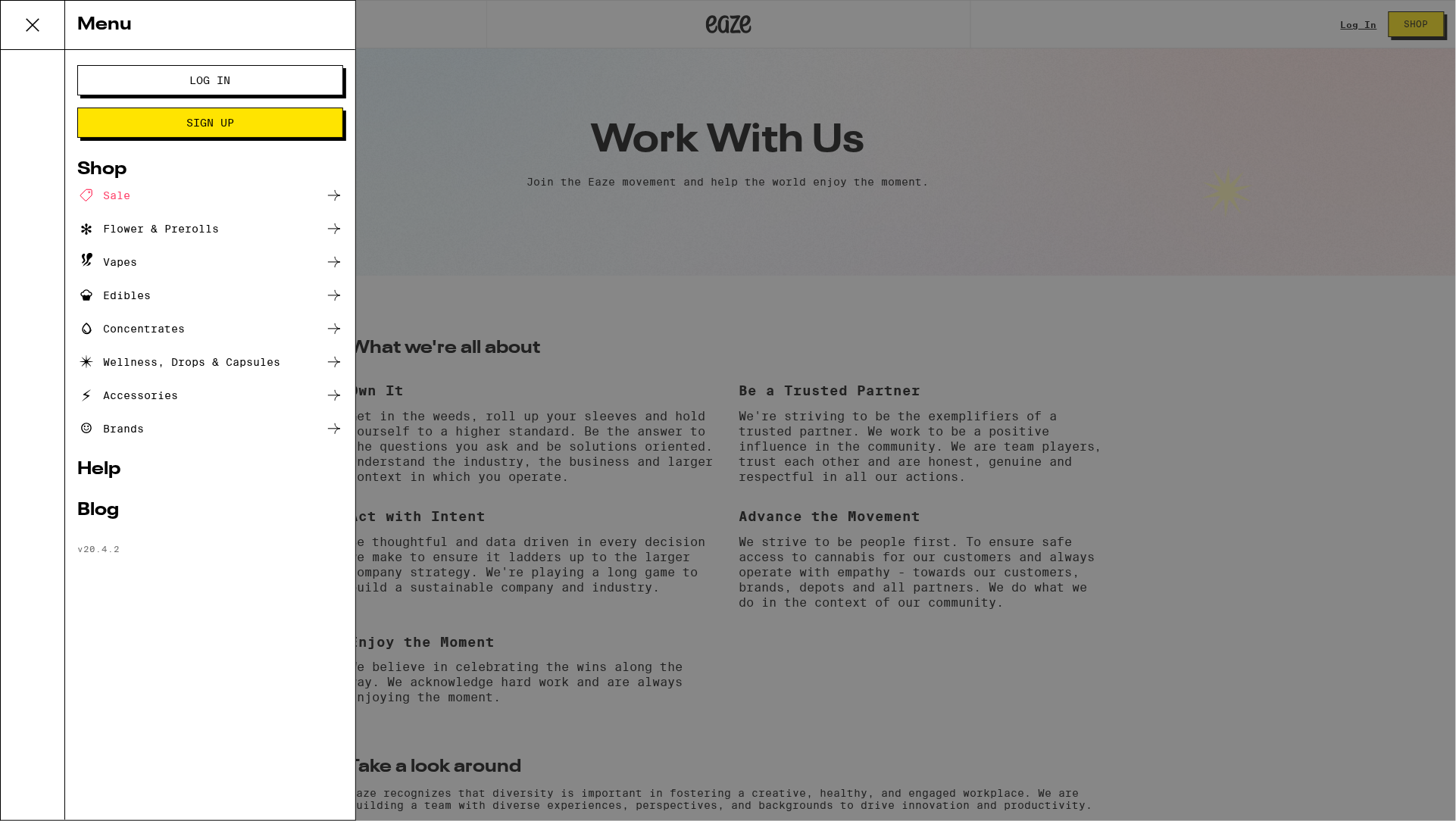
click at [198, 230] on div "Flower & Prerolls" at bounding box center [148, 228] width 142 height 18
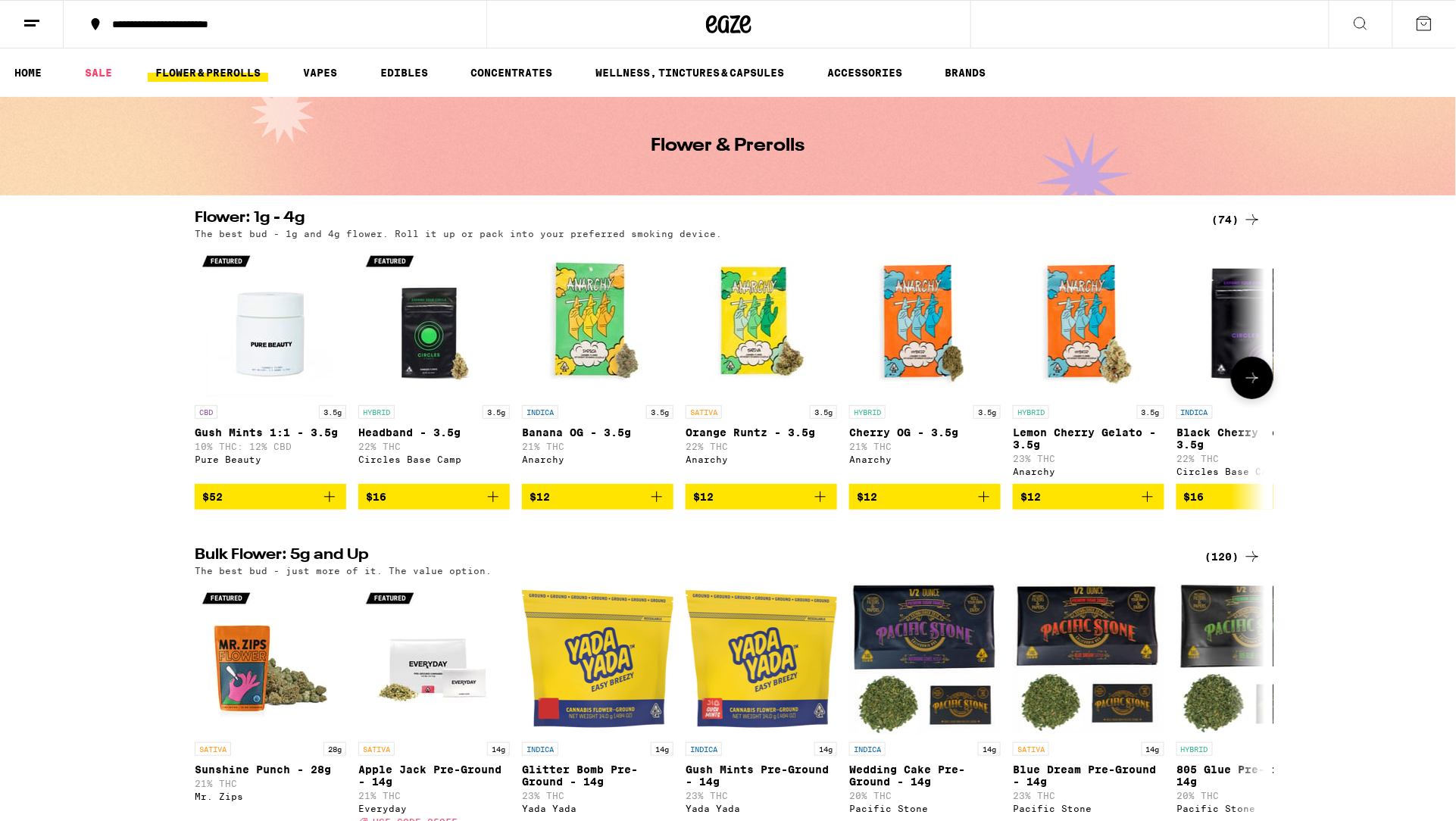
click at [493, 502] on icon "Add to bag" at bounding box center [493, 497] width 11 height 11
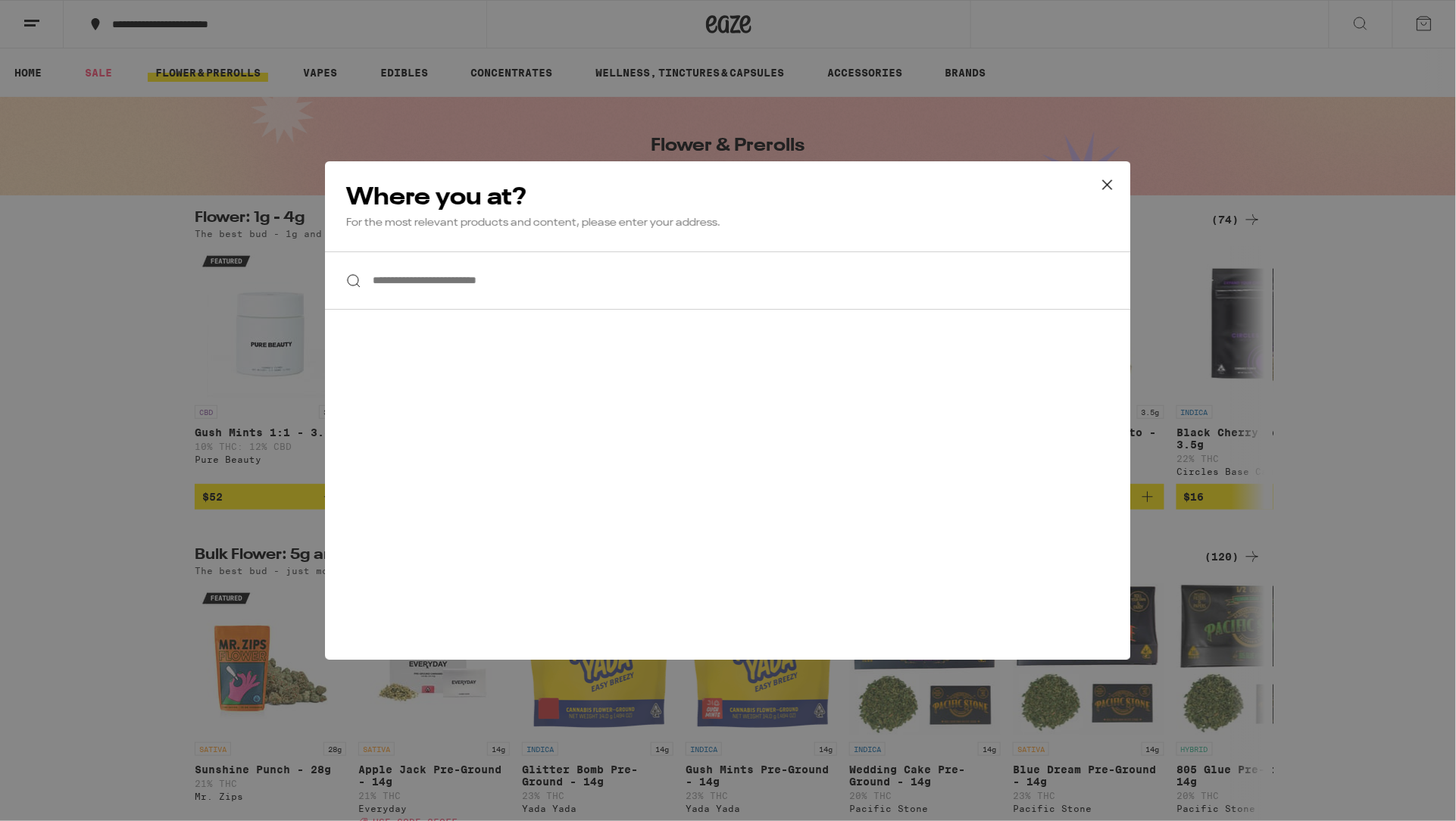
click at [469, 282] on input "**********" at bounding box center [728, 281] width 806 height 59
click at [1102, 181] on icon at bounding box center [1107, 185] width 23 height 23
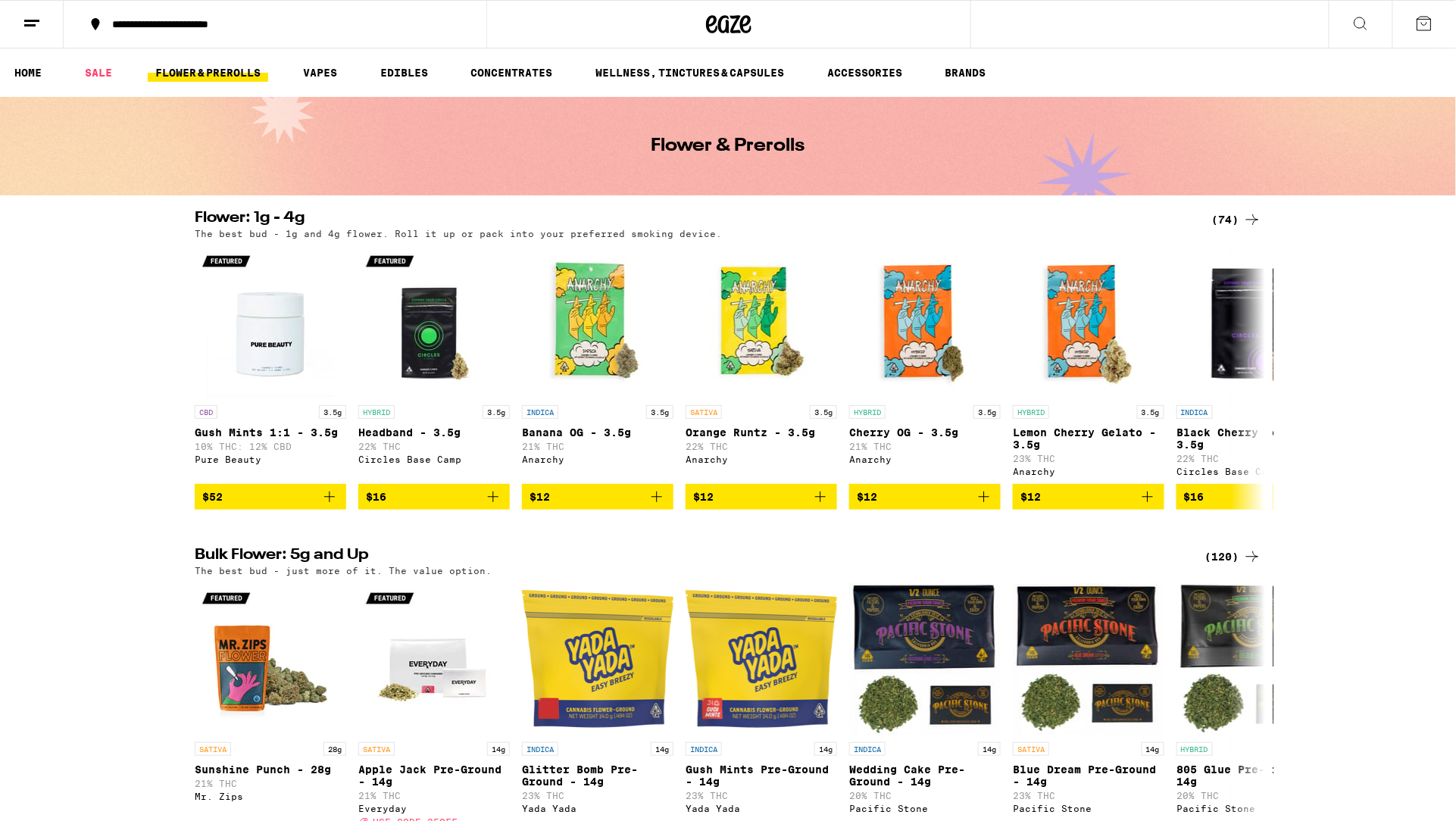
click at [230, 21] on div "**********" at bounding box center [283, 24] width 359 height 11
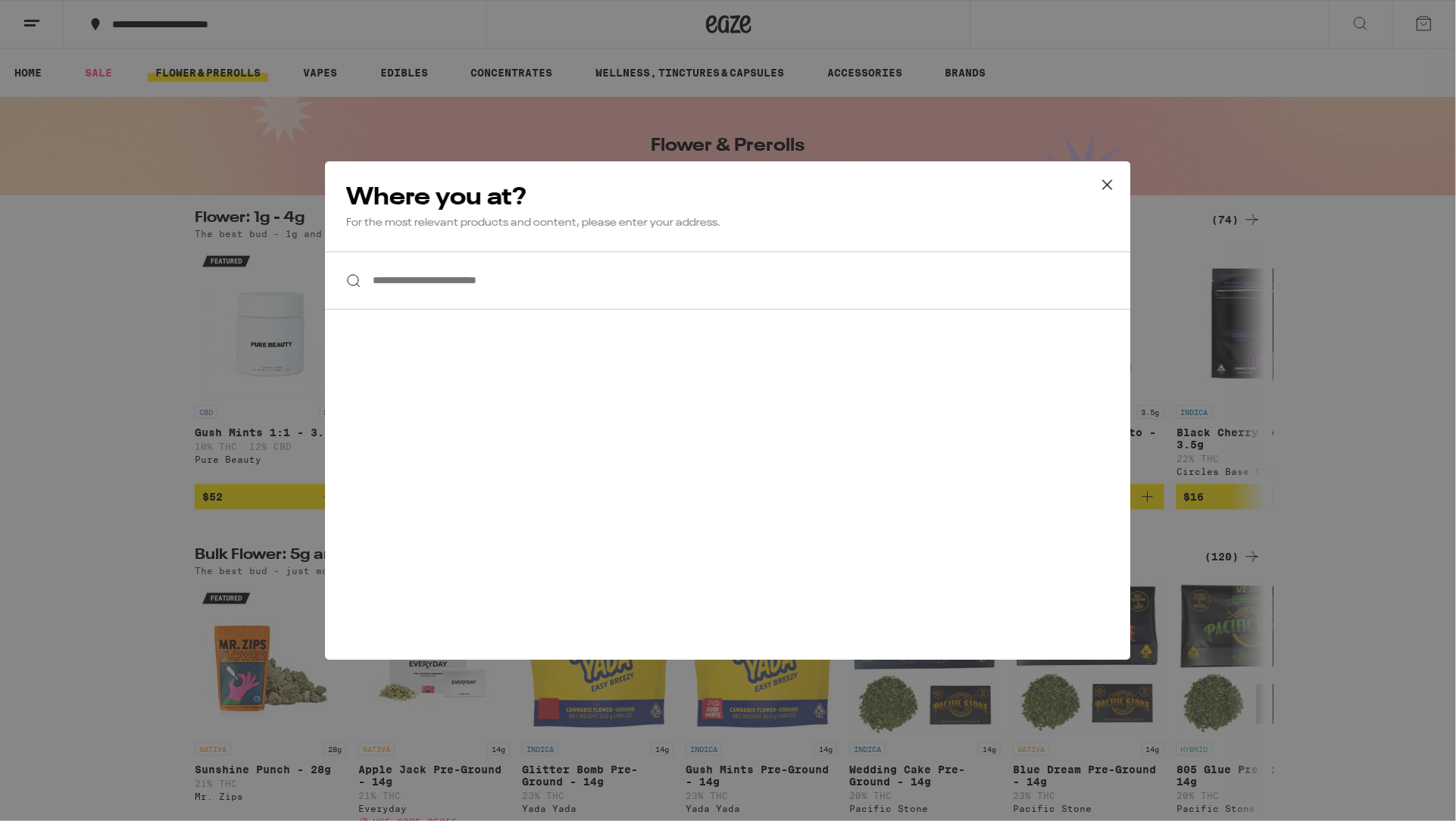
click at [230, 21] on div "**********" at bounding box center [728, 410] width 1456 height 821
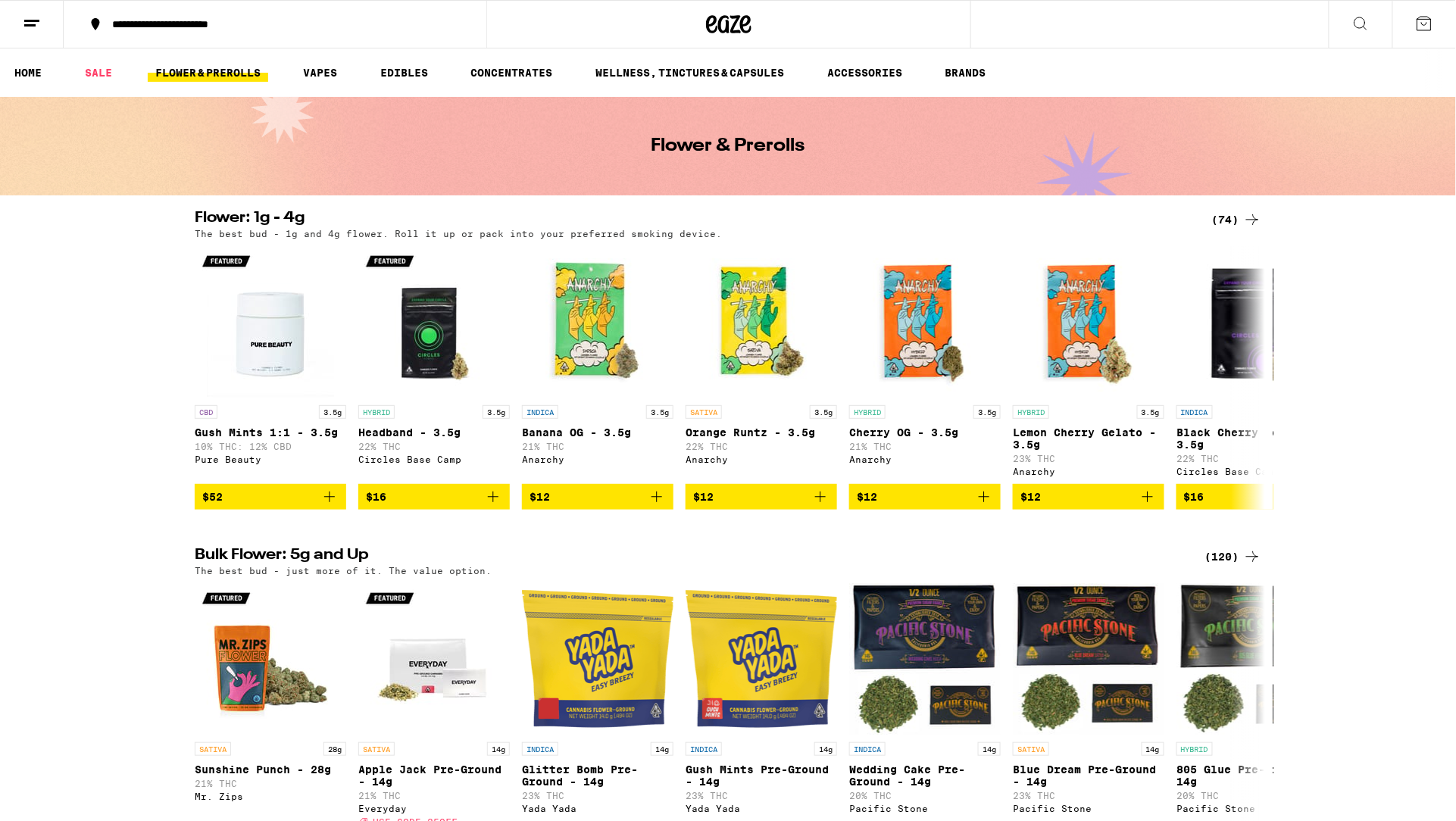
click at [35, 20] on line at bounding box center [32, 20] width 15 height 0
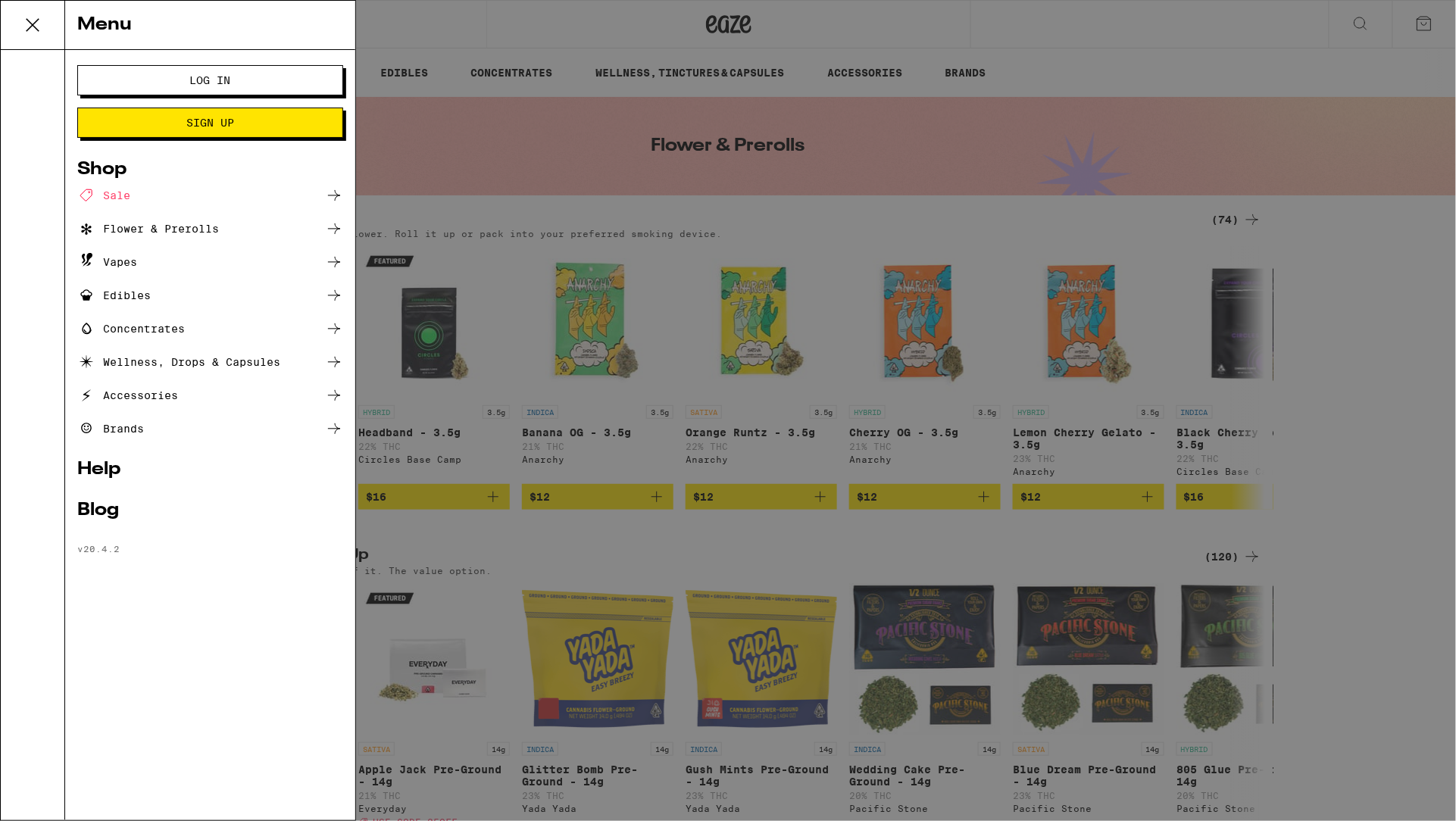
click at [36, 23] on icon at bounding box center [33, 25] width 31 height 31
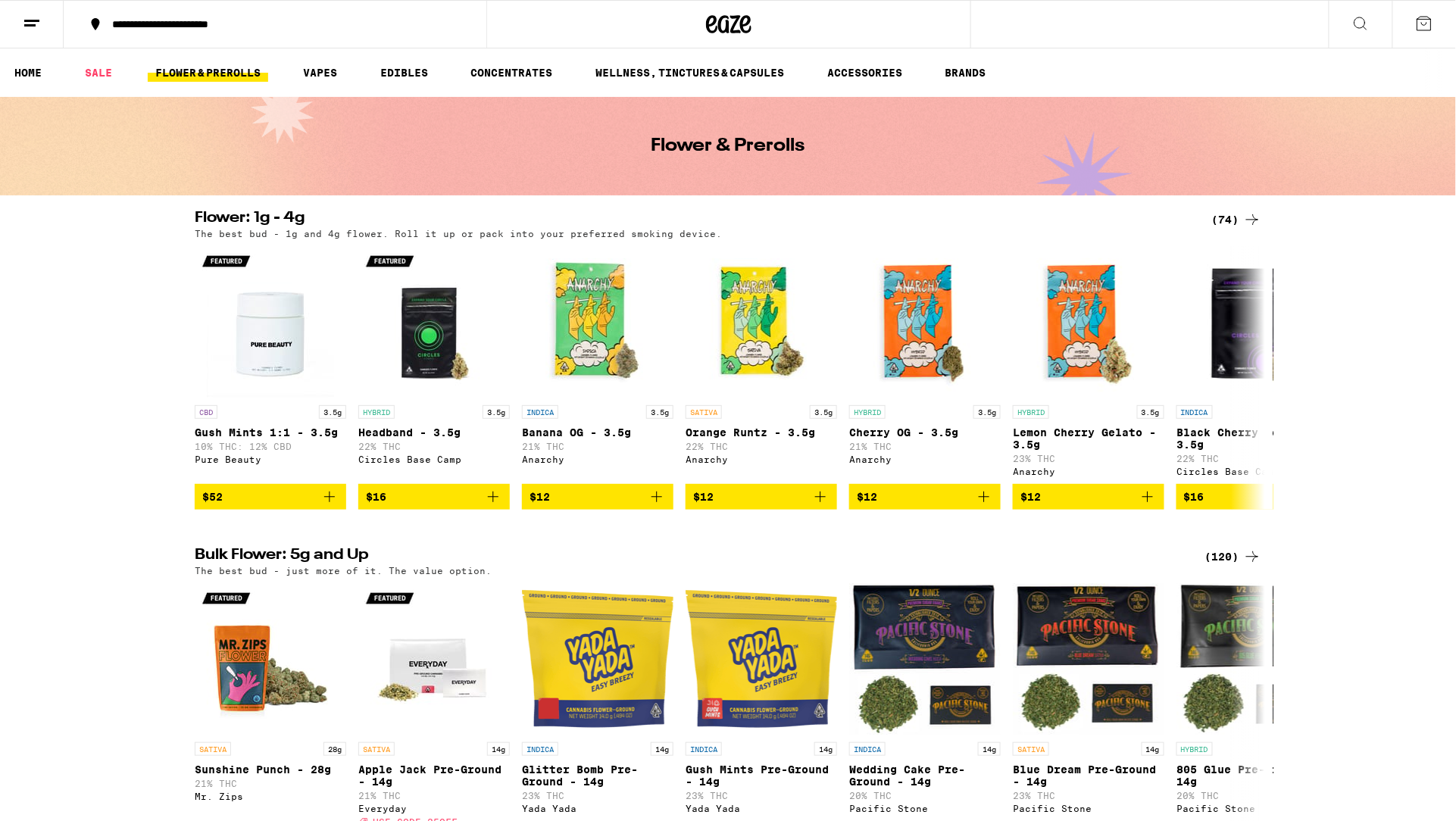
click at [200, 22] on div "**********" at bounding box center [283, 24] width 359 height 11
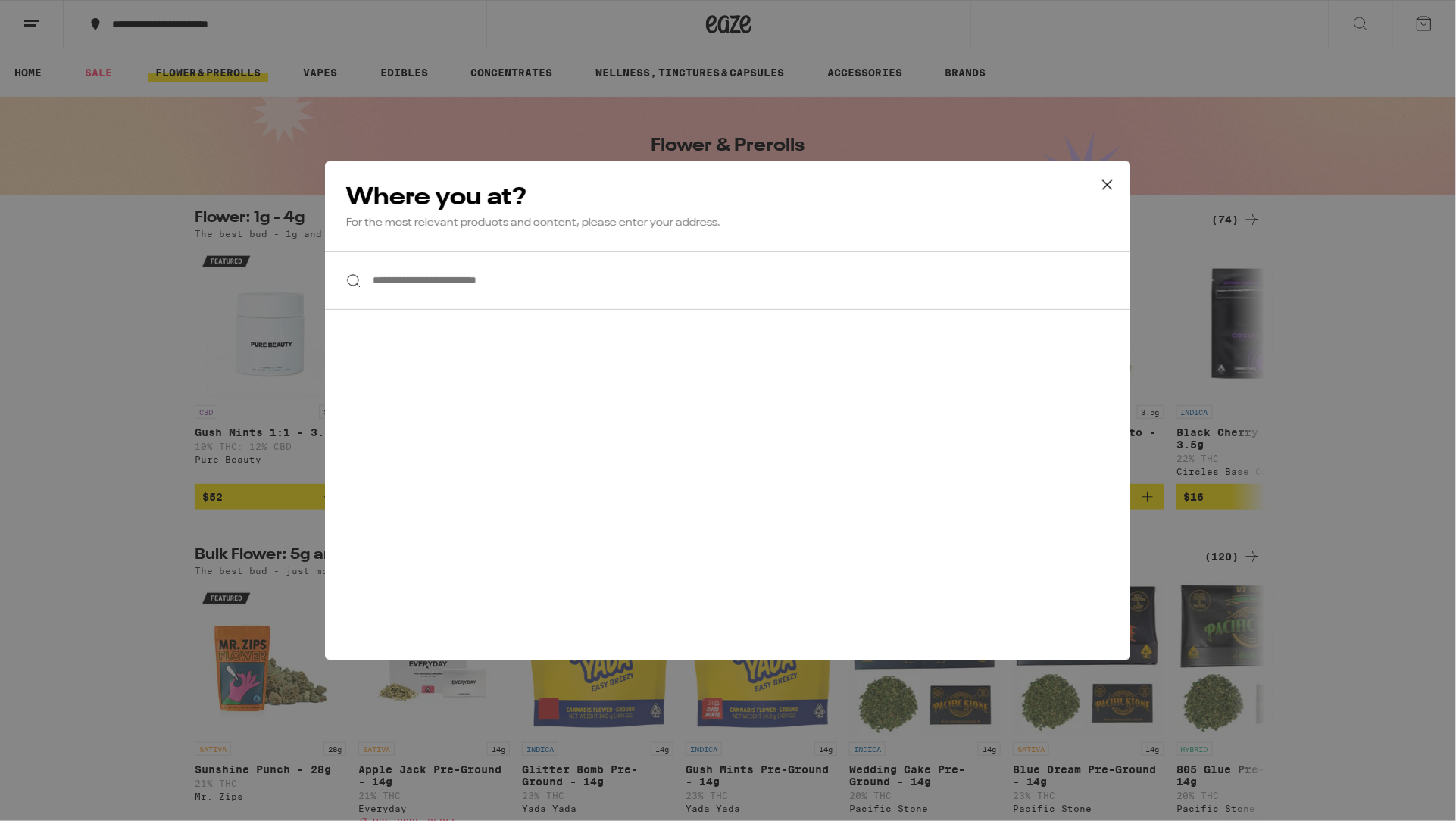
drag, startPoint x: 460, startPoint y: 311, endPoint x: 475, endPoint y: 295, distance: 21.9
click at [465, 307] on input "**********" at bounding box center [728, 281] width 806 height 59
click at [477, 283] on input "**********" at bounding box center [728, 281] width 806 height 59
paste input "**********"
click at [430, 287] on input "**********" at bounding box center [728, 281] width 806 height 59
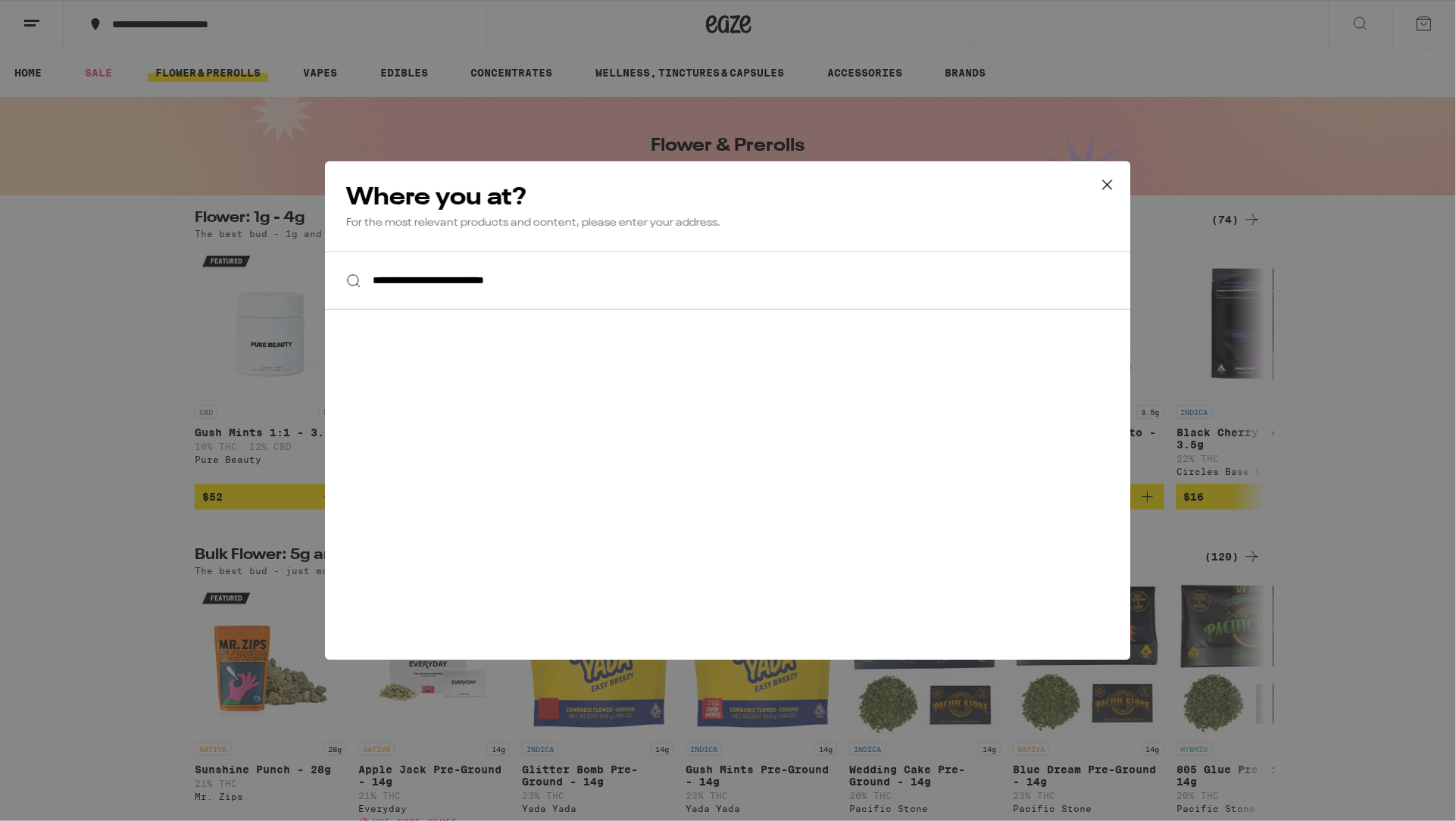
click at [416, 285] on input "**********" at bounding box center [728, 281] width 806 height 59
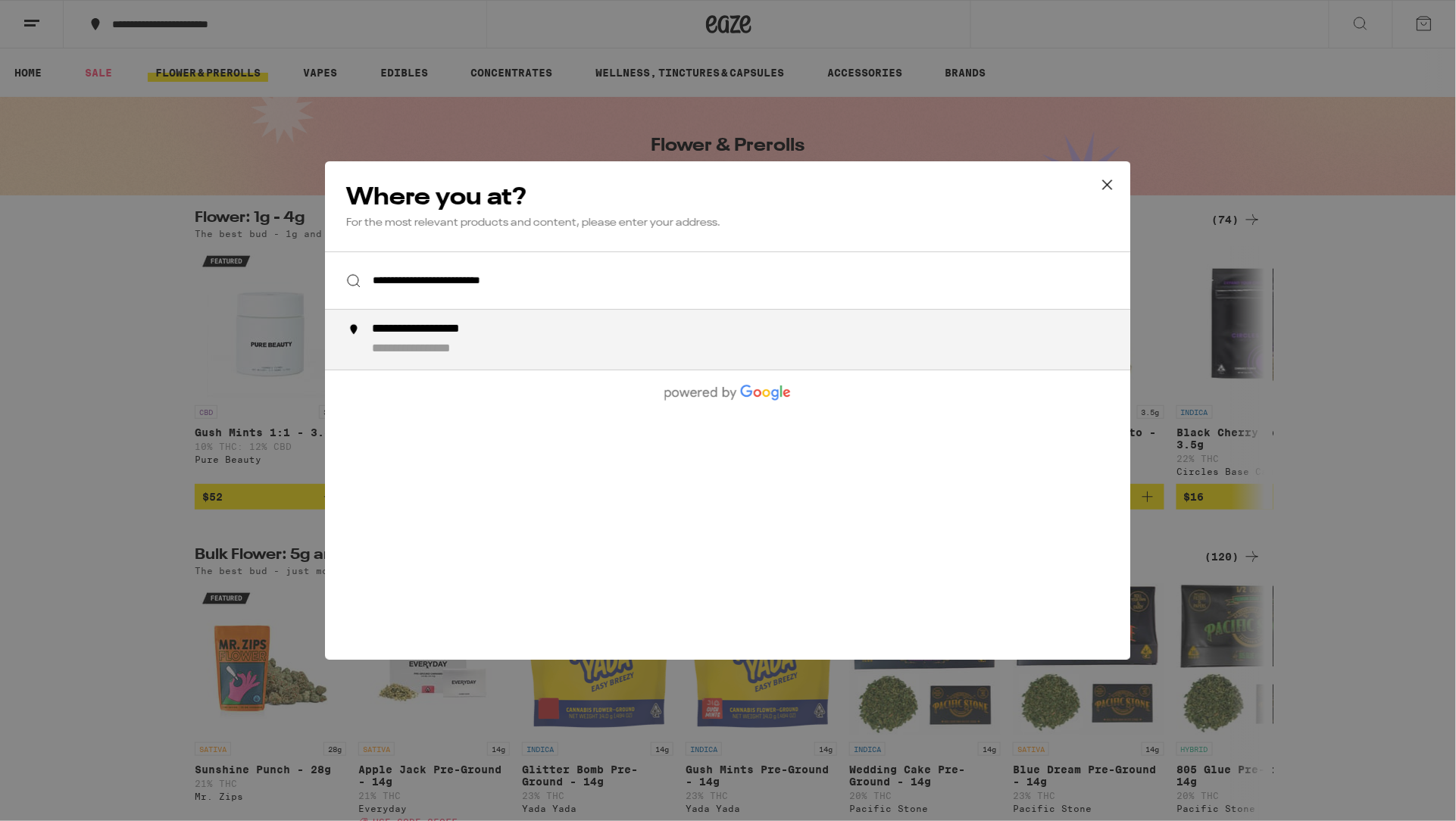
click at [461, 349] on div "**********" at bounding box center [438, 349] width 133 height 16
type input "**********"
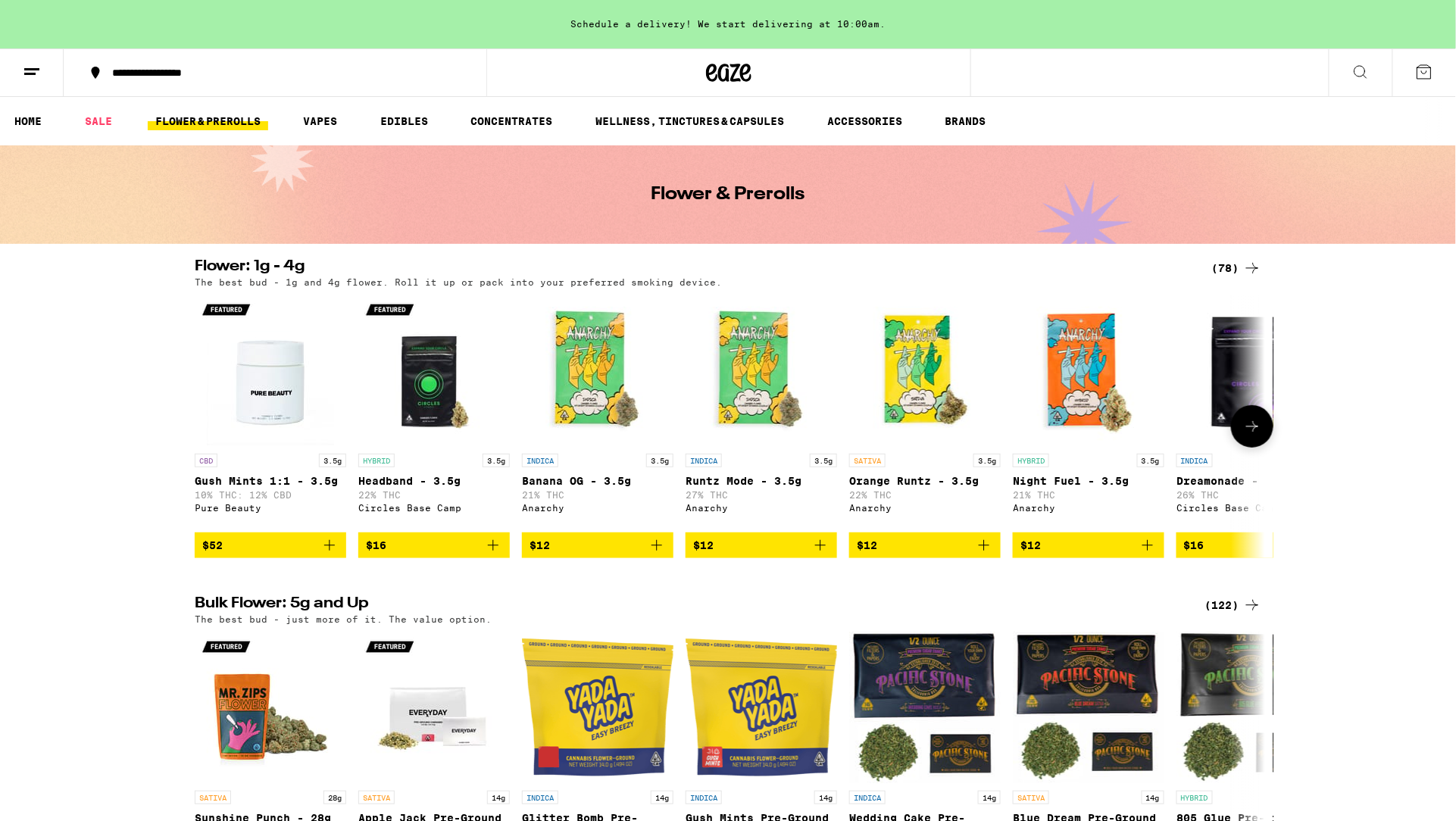
click at [291, 378] on img "Open page for Gush Mints 1:1 - 3.5g from Pure Beauty" at bounding box center [271, 370] width 152 height 152
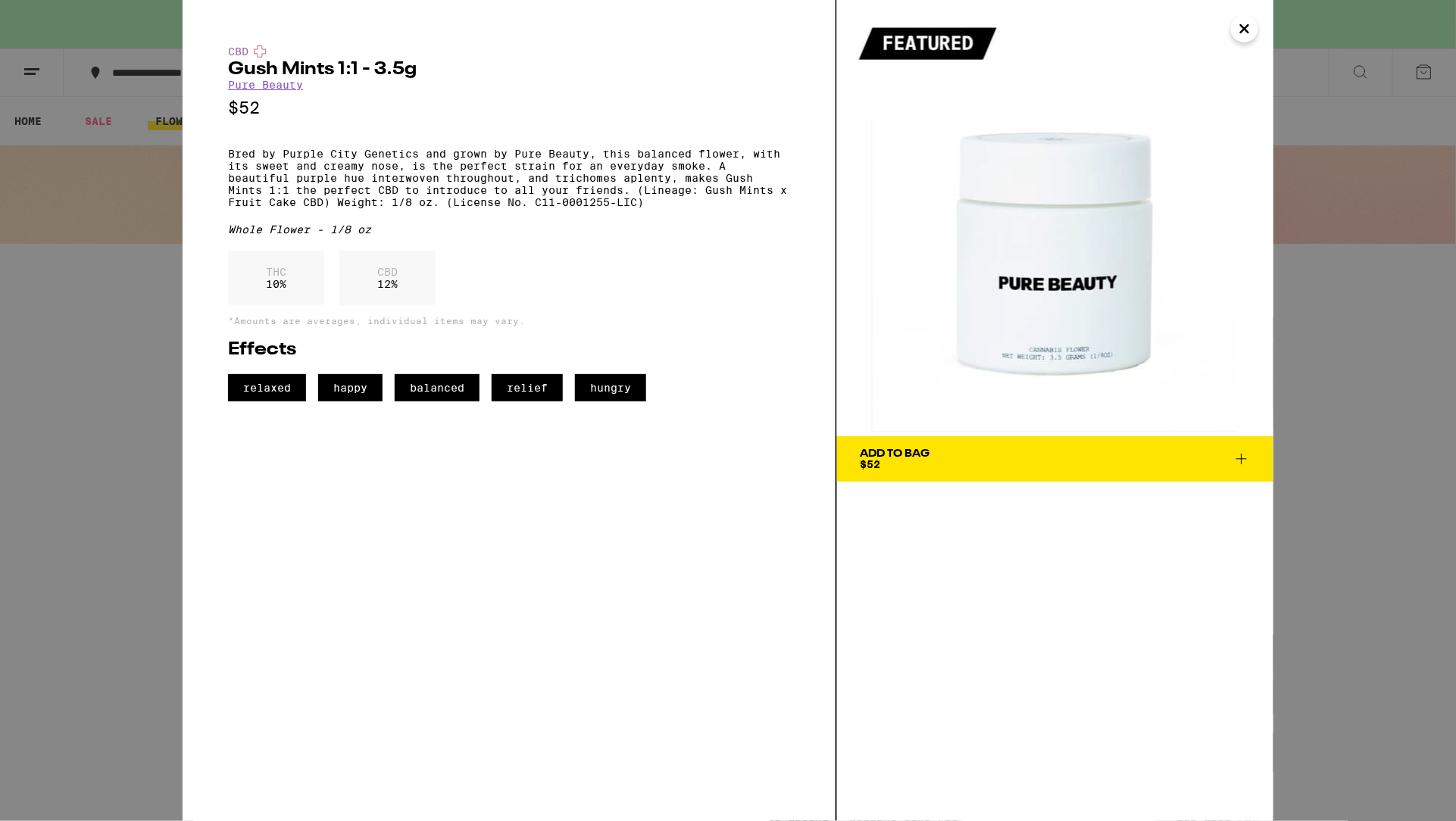
click at [1154, 462] on span "Add To Bag $52" at bounding box center [1055, 459] width 391 height 21
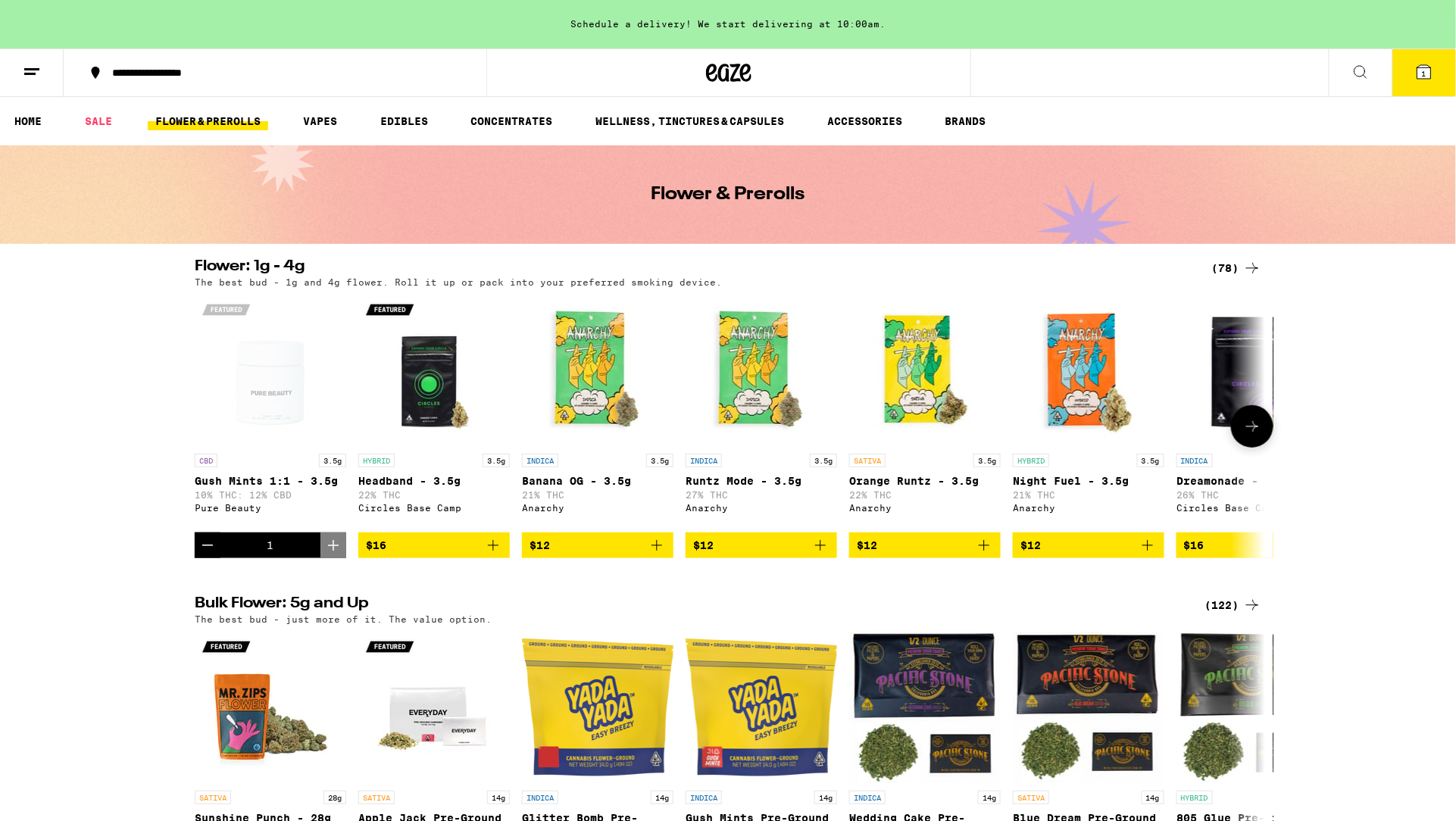
click at [655, 555] on icon "Add to bag" at bounding box center [656, 545] width 18 height 18
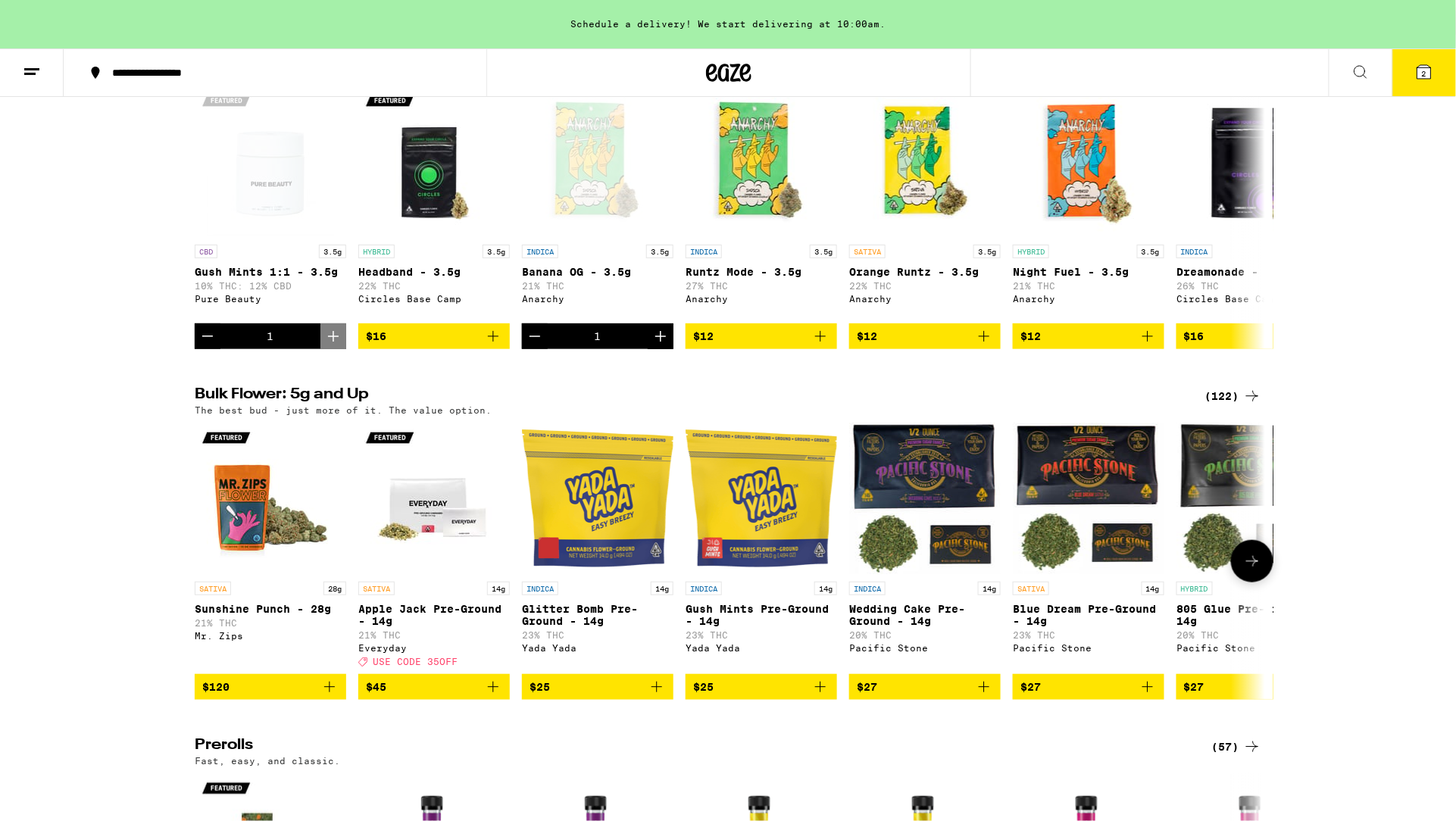
scroll to position [212, 0]
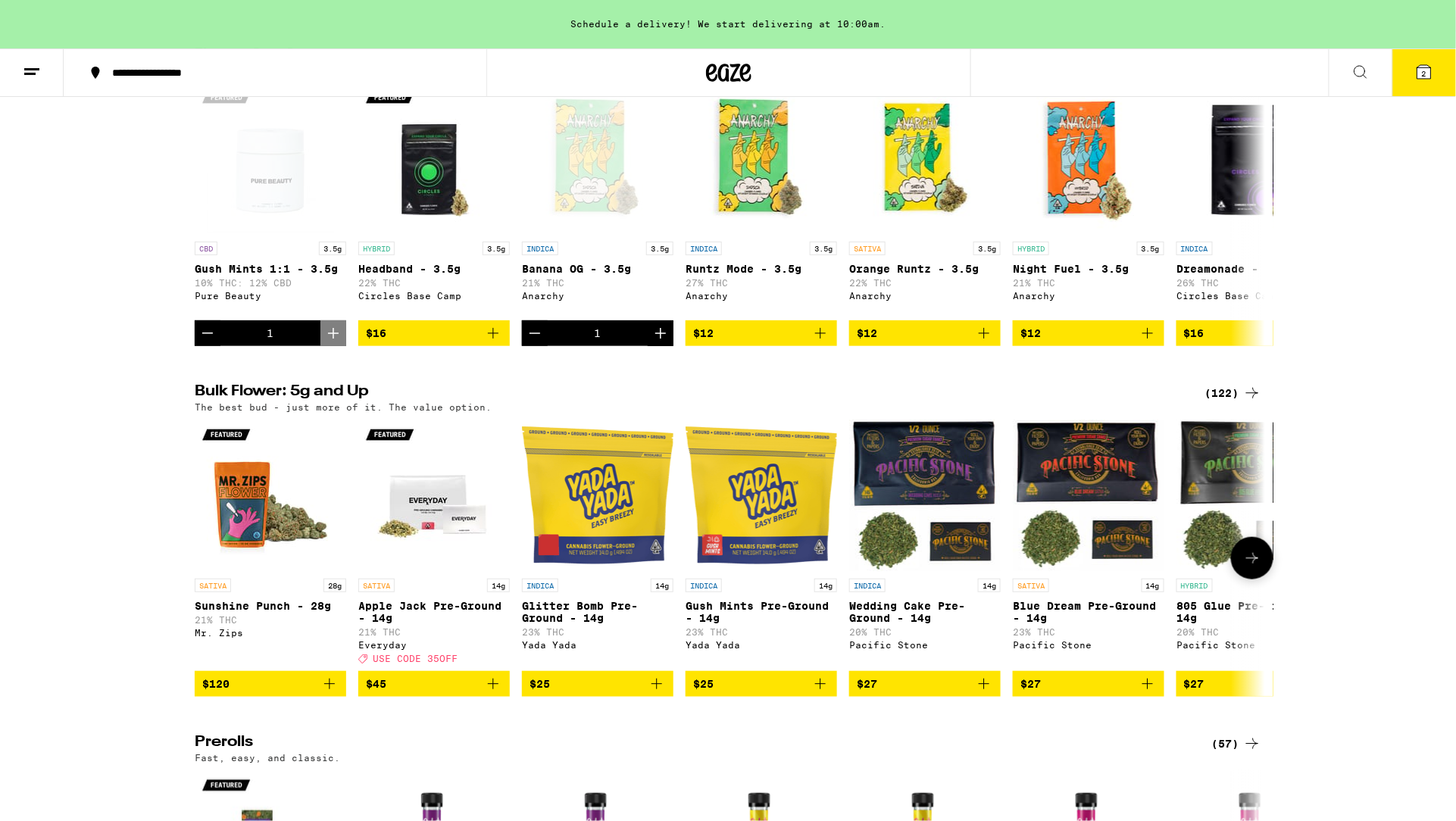
click at [817, 693] on icon "Add to bag" at bounding box center [820, 684] width 18 height 18
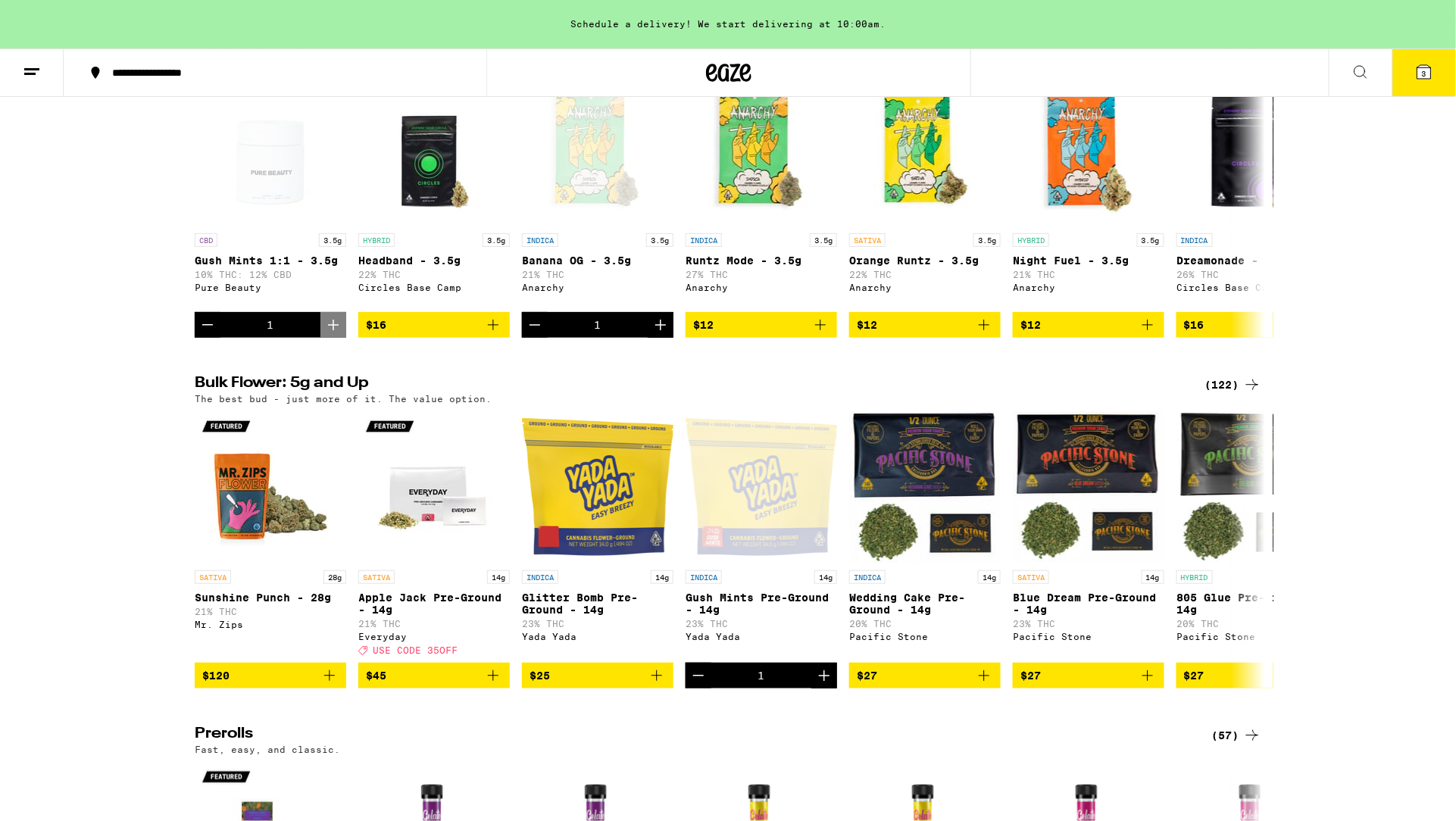
scroll to position [0, 0]
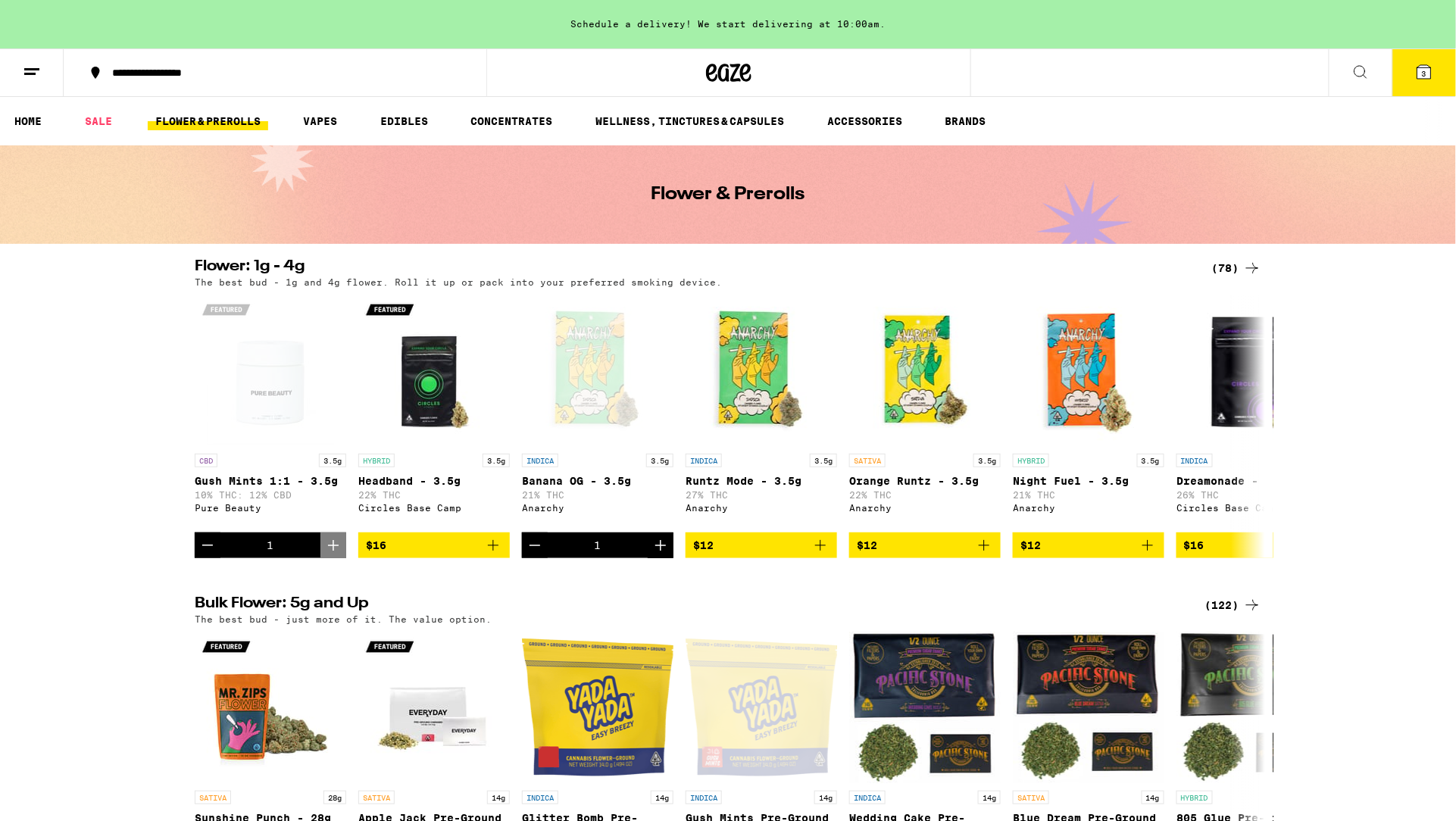
click at [1282, 75] on button "3" at bounding box center [1424, 72] width 64 height 47
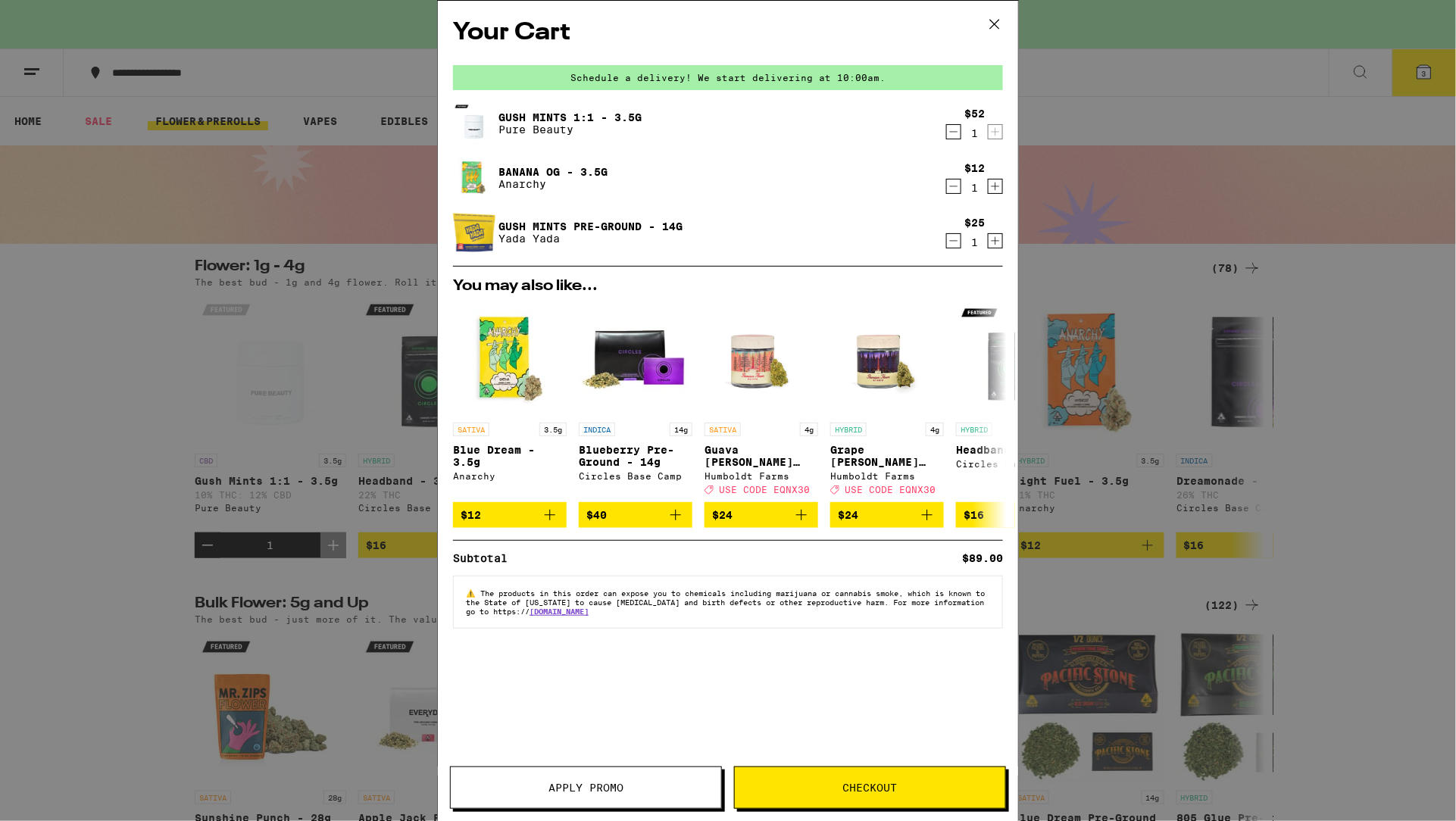
click at [755, 798] on button "Checkout" at bounding box center [870, 788] width 272 height 42
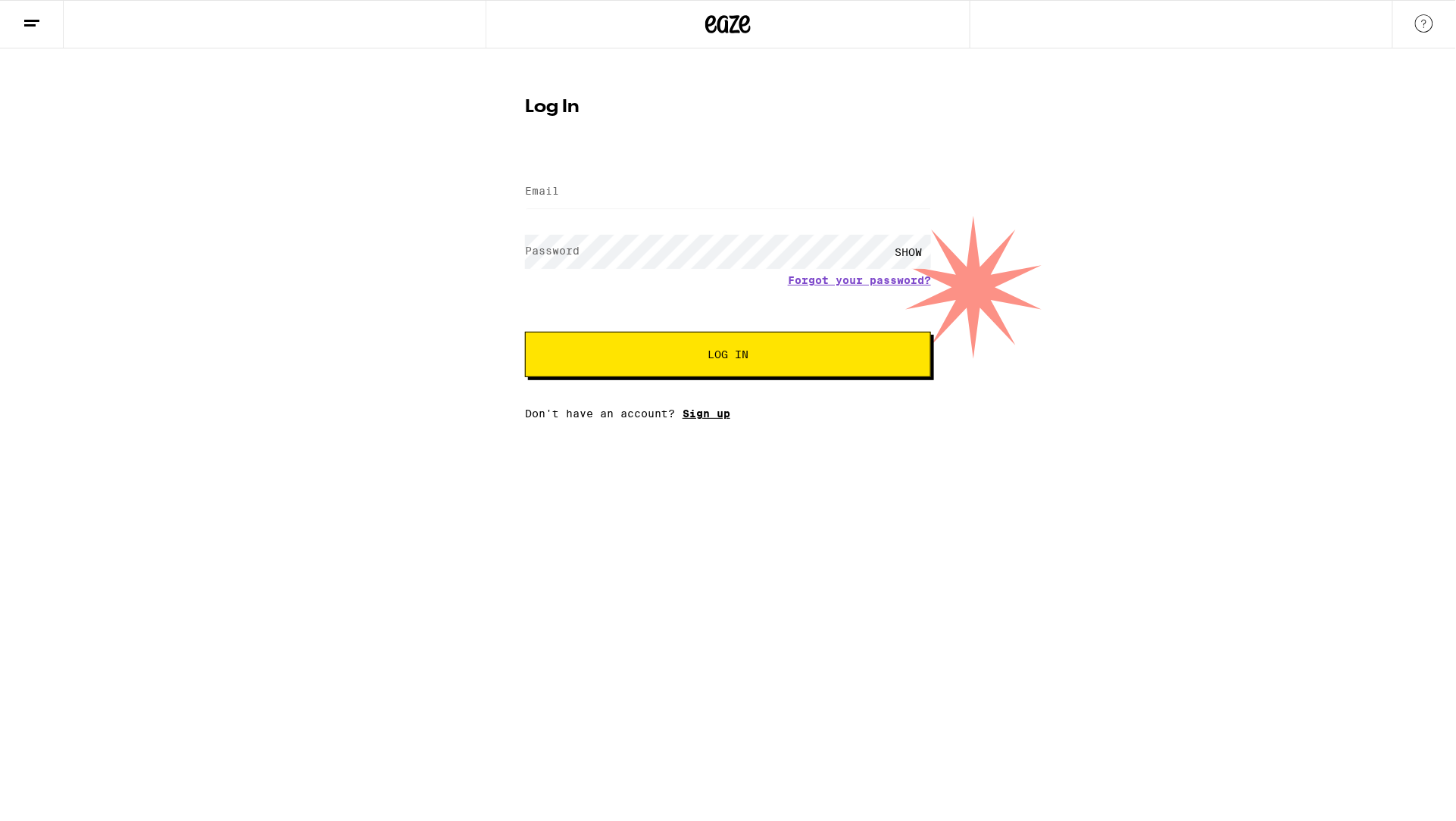
click at [708, 411] on link "Sign up" at bounding box center [706, 414] width 47 height 12
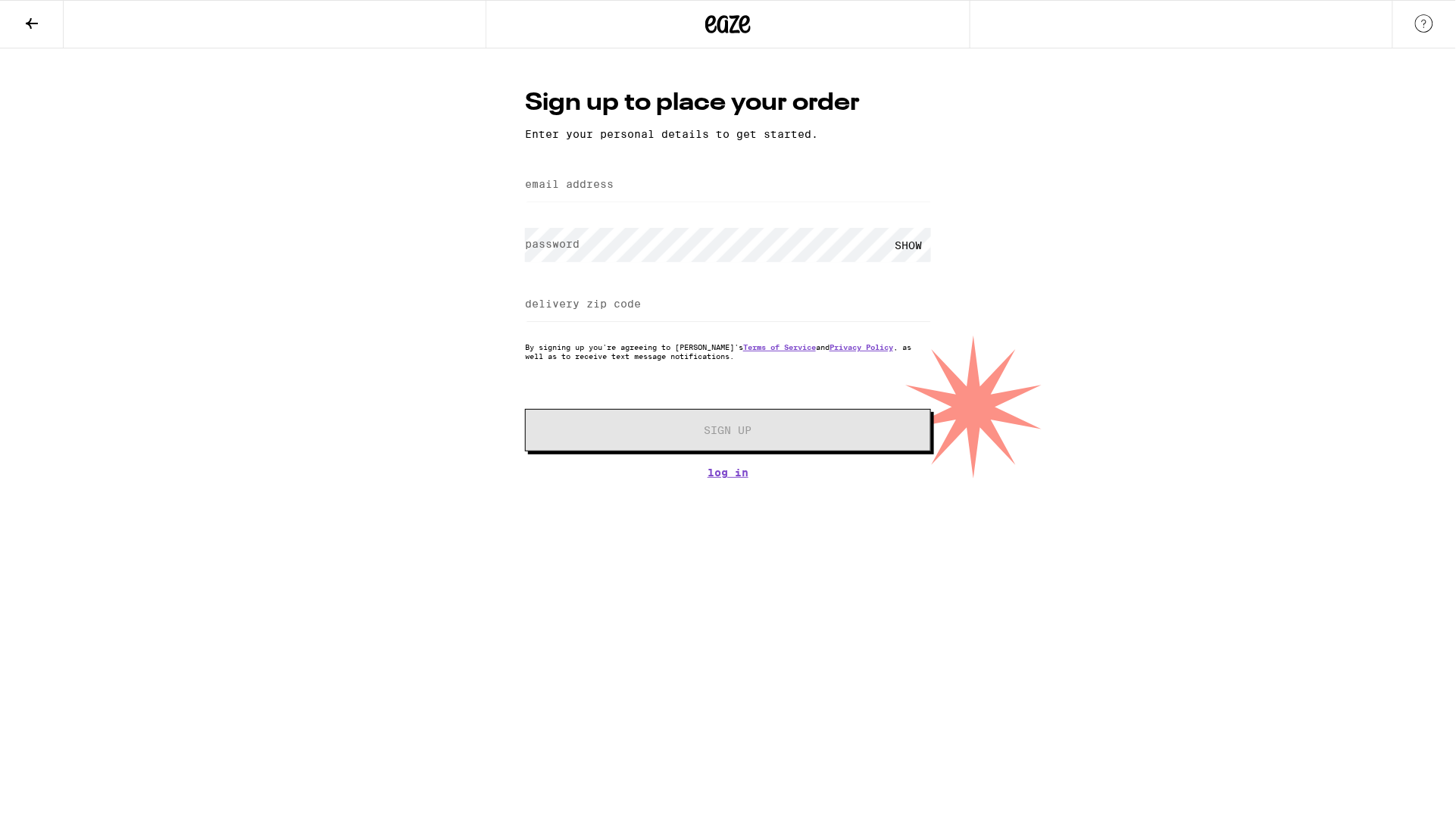
click at [610, 188] on label "email address" at bounding box center [569, 184] width 89 height 12
type input "[EMAIL_ADDRESS][PERSON_NAME][DOMAIN_NAME]"
type input "34655"
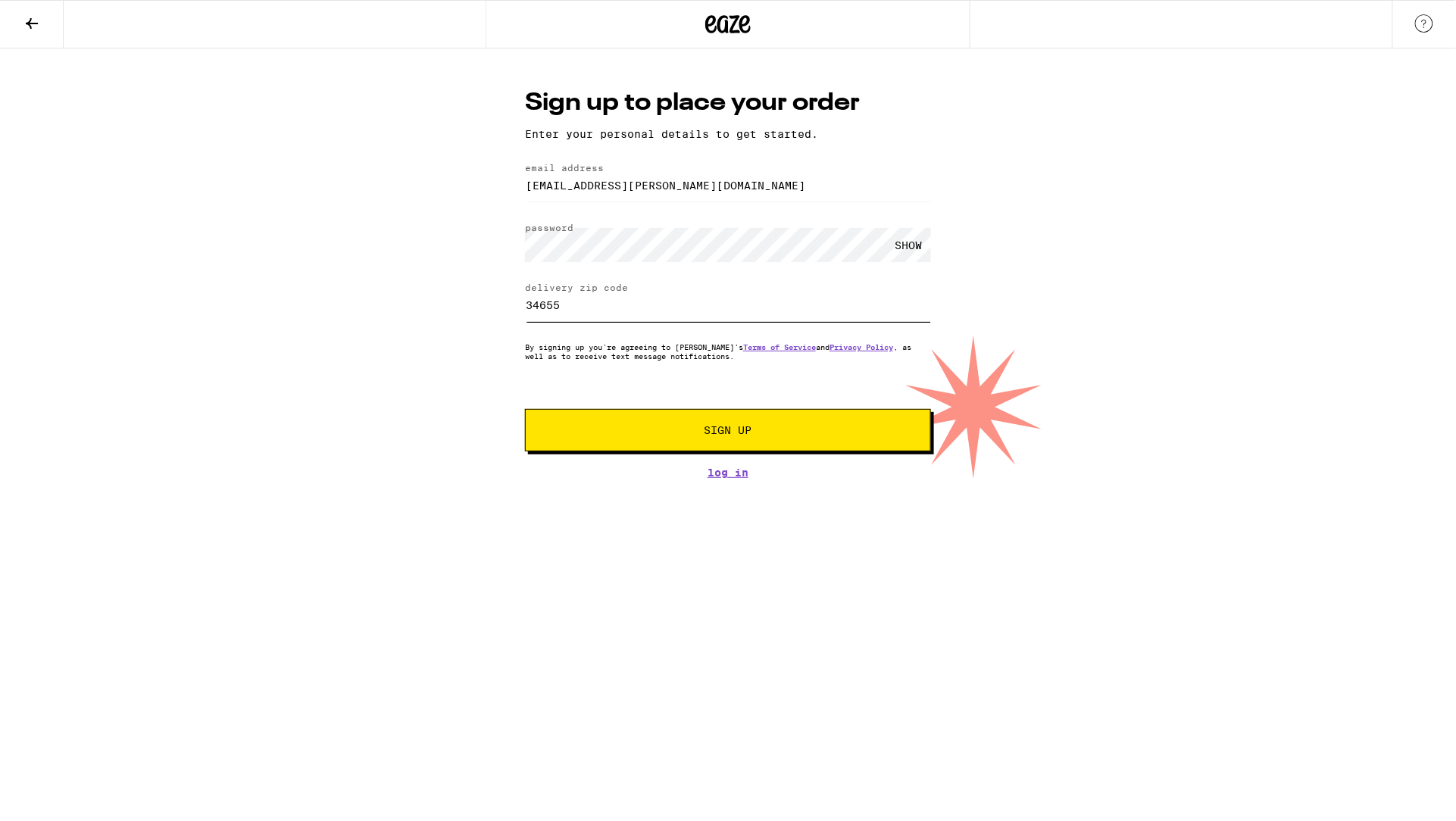
click at [609, 303] on input "34655" at bounding box center [728, 304] width 406 height 34
drag, startPoint x: 606, startPoint y: 307, endPoint x: 483, endPoint y: 293, distance: 123.8
click at [483, 293] on div "Sign up to place your order Enter your personal details to get started. email a…" at bounding box center [728, 263] width 1456 height 430
type input "90210"
click at [806, 442] on button "Sign Up" at bounding box center [728, 430] width 406 height 42
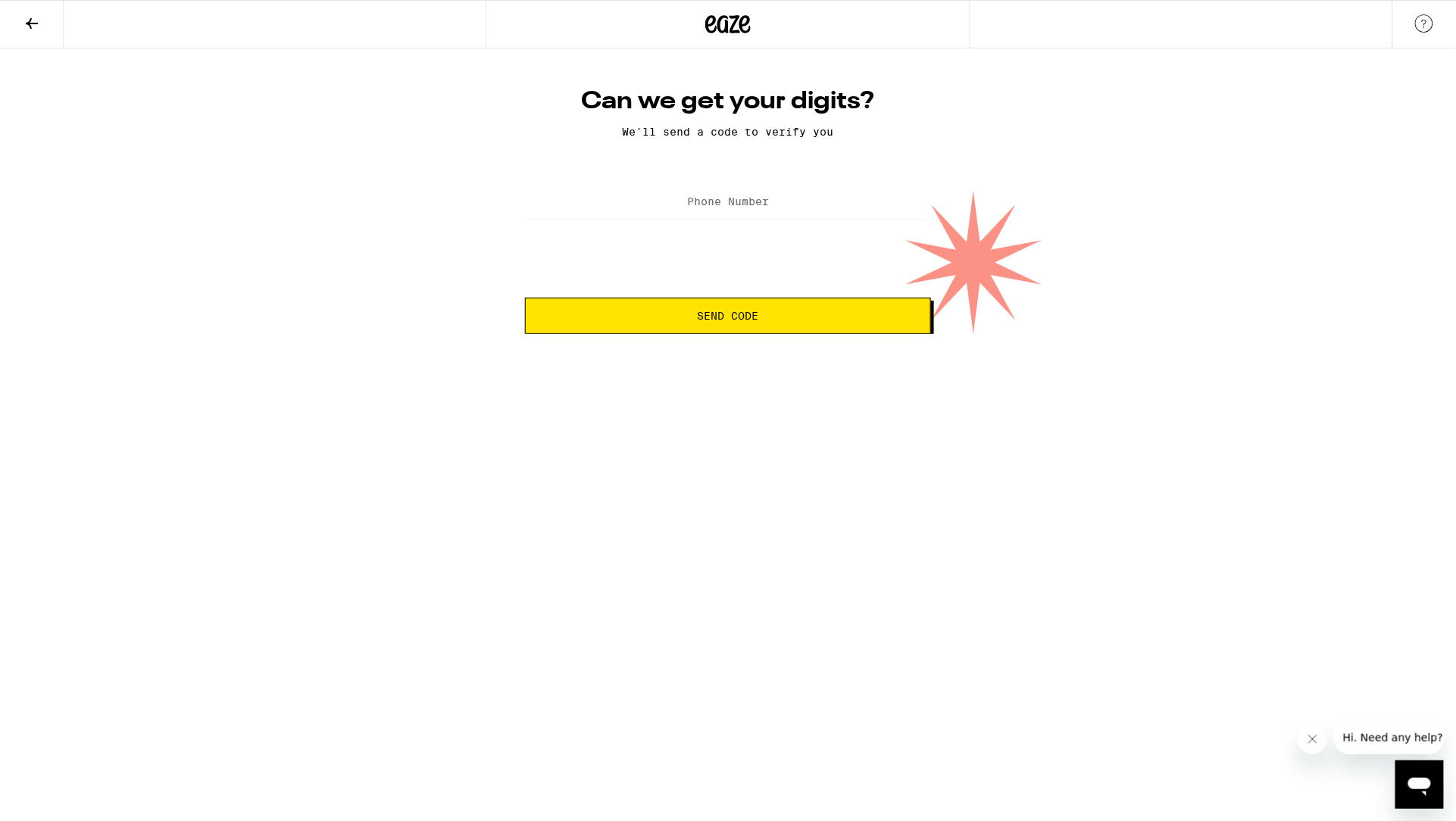
drag, startPoint x: 699, startPoint y: 197, endPoint x: 699, endPoint y: 205, distance: 8.0
click at [699, 197] on label "Phone Number" at bounding box center [728, 201] width 81 height 12
click at [700, 207] on label "Phone Number" at bounding box center [728, 201] width 81 height 12
type input "[PHONE_NUMBER]"
click at [735, 317] on span "Send Code" at bounding box center [728, 316] width 61 height 11
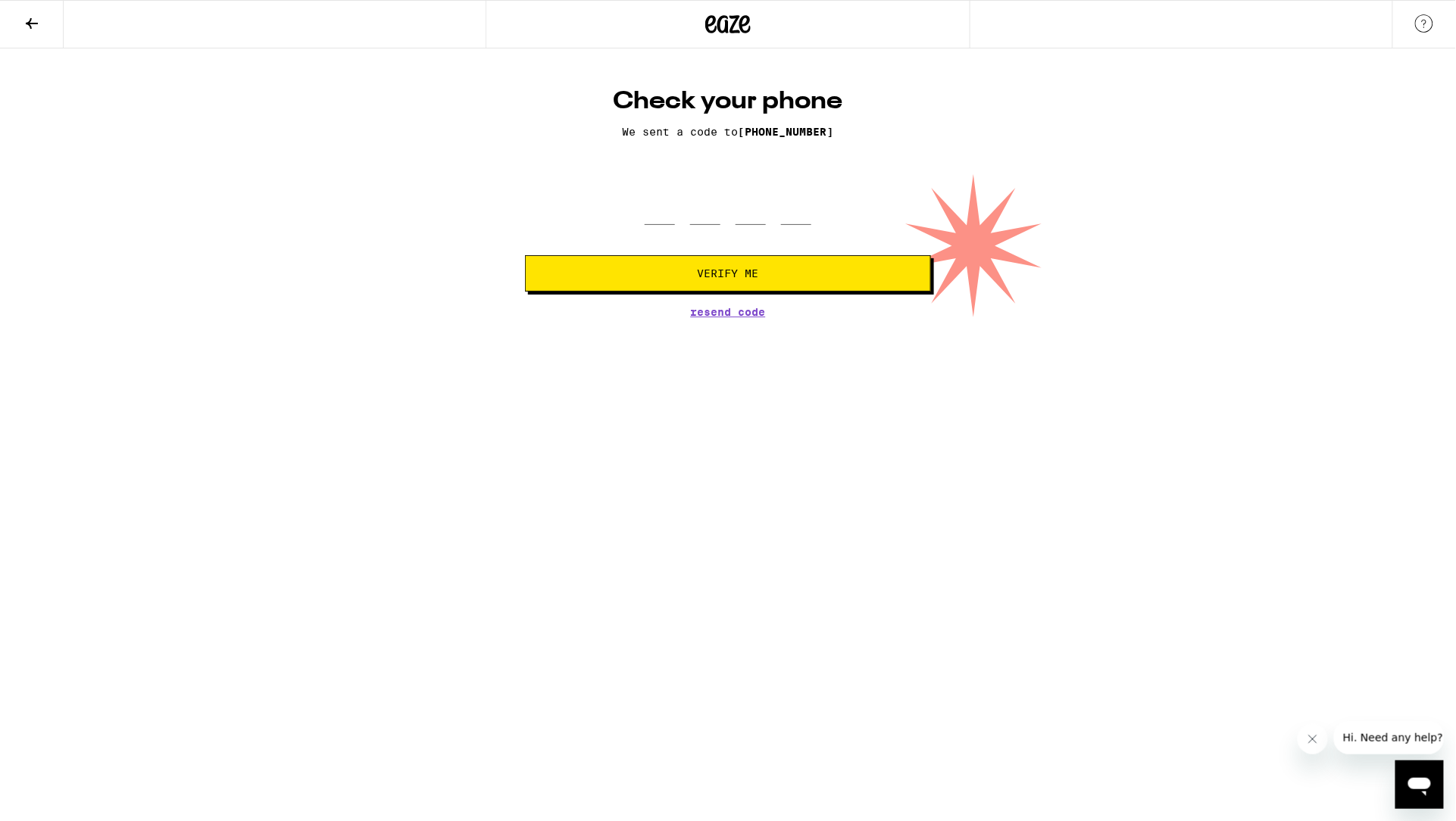
click at [688, 216] on div at bounding box center [728, 203] width 167 height 45
click at [671, 216] on input "tel" at bounding box center [660, 203] width 31 height 45
type input "1"
type input "5"
type input "9"
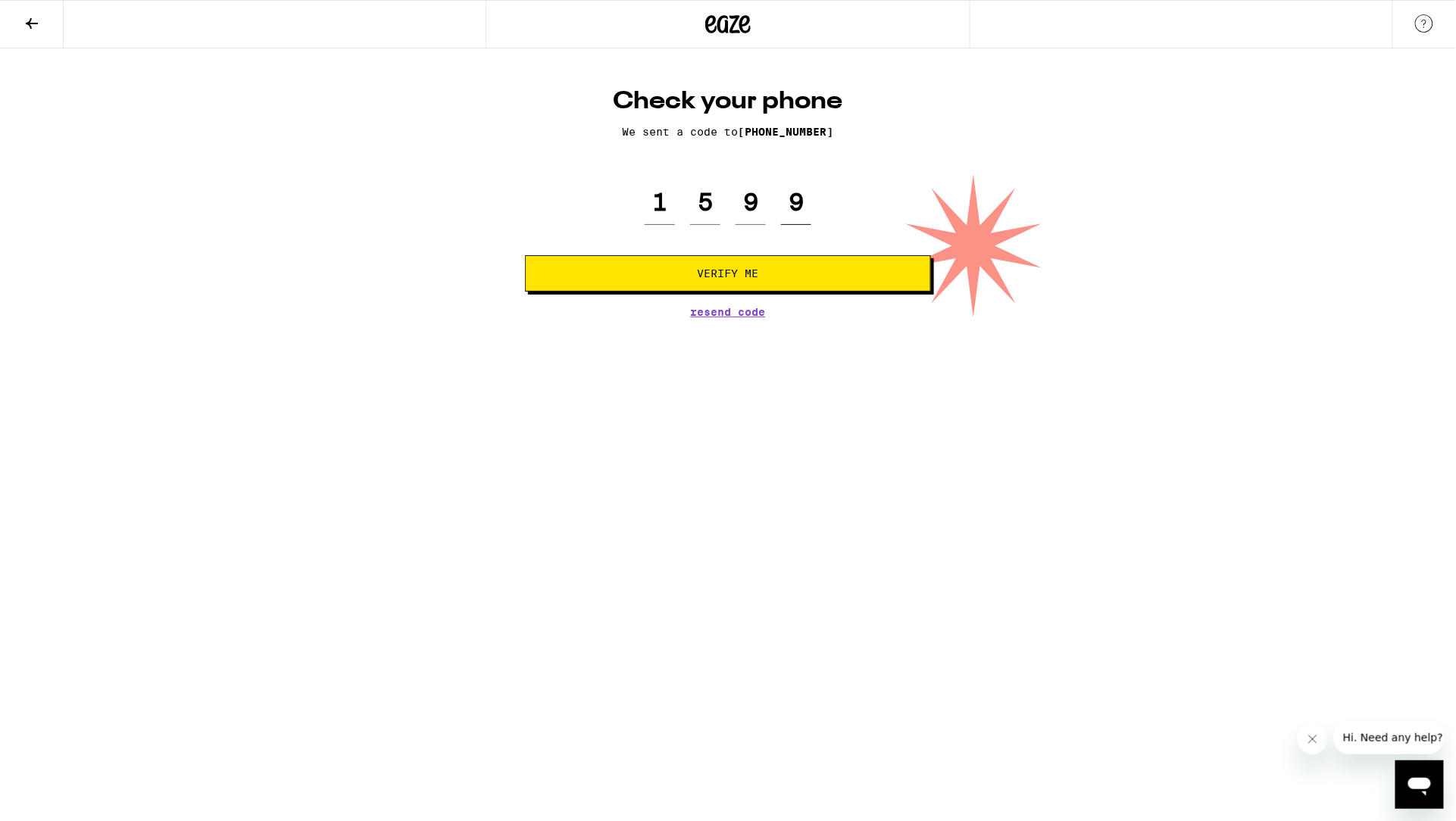
type input "9"
click at [696, 288] on button "Verify Me" at bounding box center [728, 273] width 406 height 36
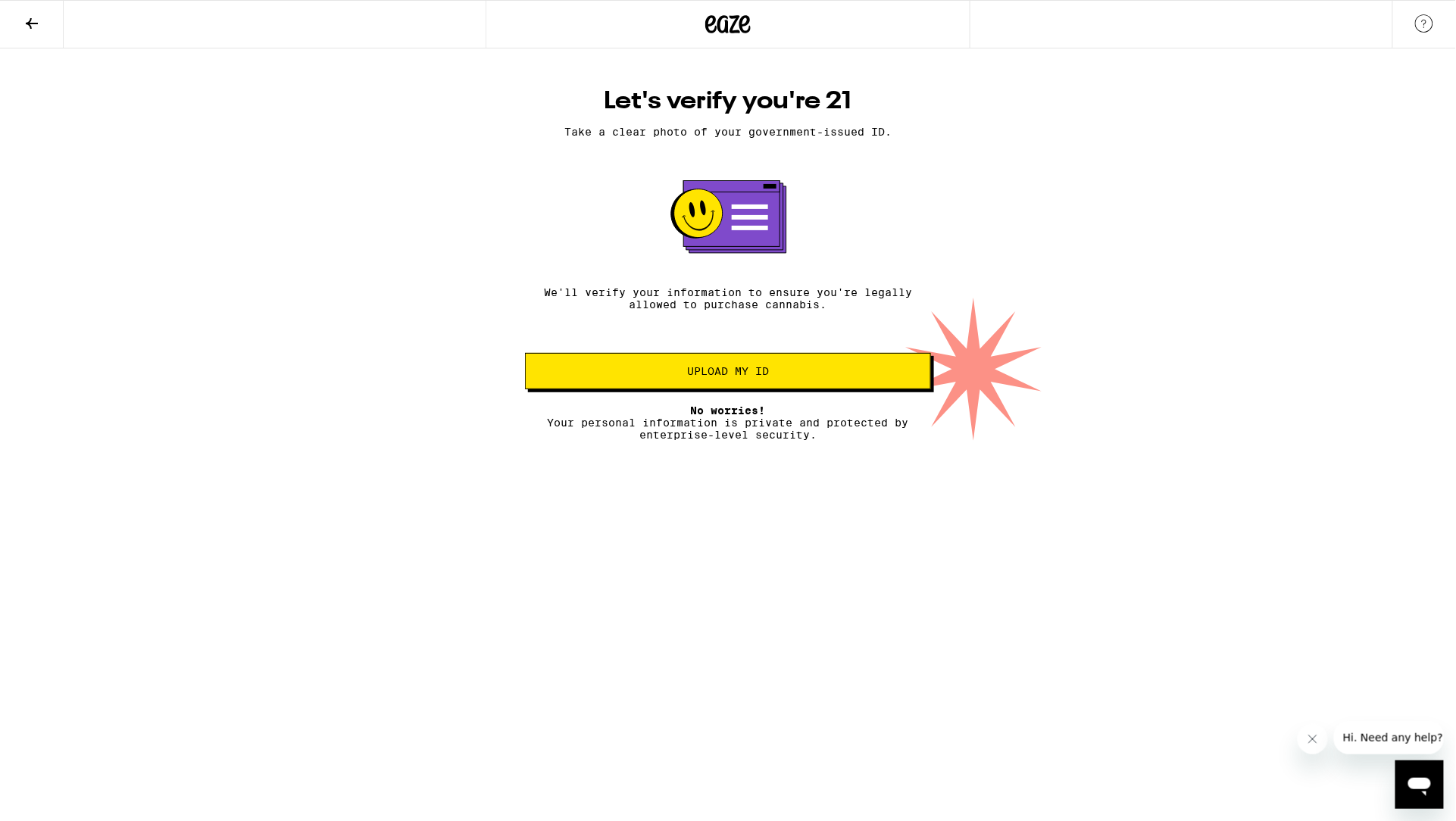
click at [734, 383] on button "Upload my ID" at bounding box center [728, 371] width 406 height 36
